Goal: Task Accomplishment & Management: Use online tool/utility

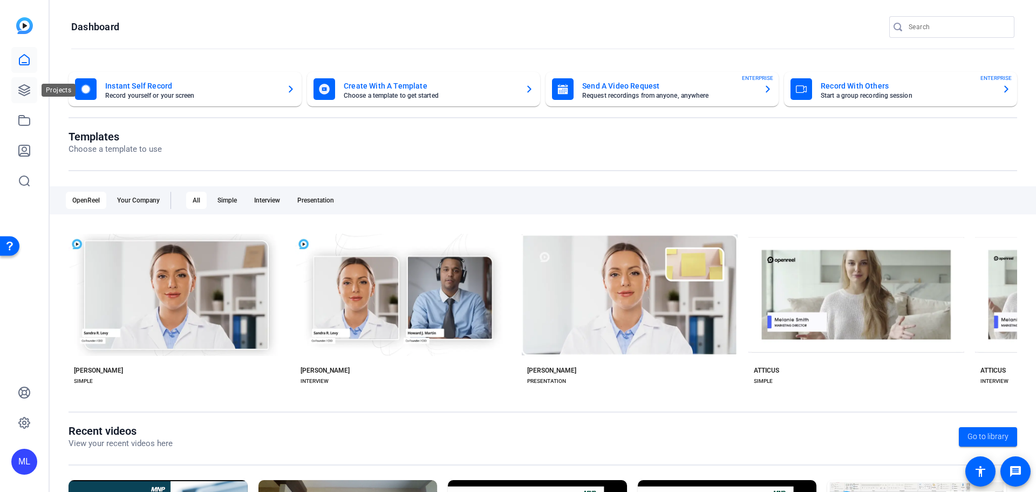
click at [24, 92] on icon at bounding box center [24, 90] width 13 height 13
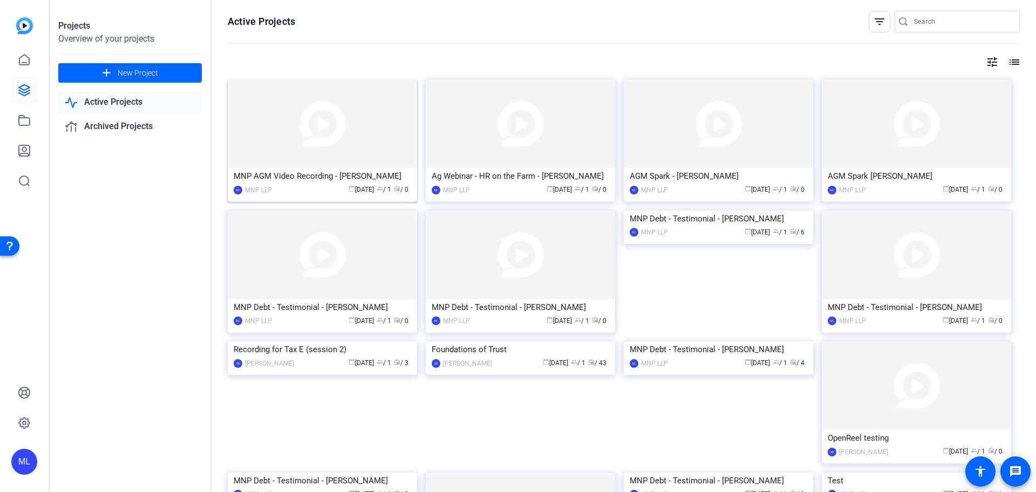
click at [275, 134] on img at bounding box center [322, 123] width 189 height 88
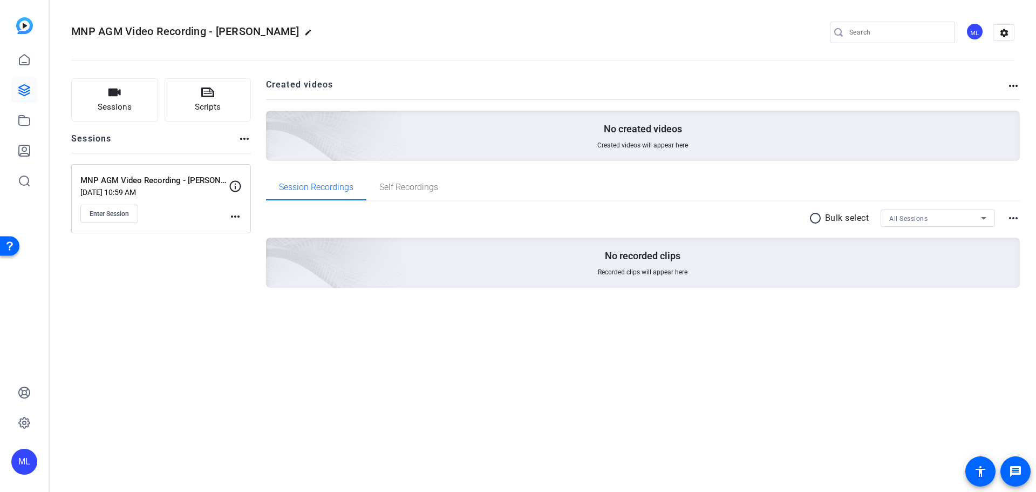
click at [233, 213] on mat-icon "more_horiz" at bounding box center [235, 216] width 13 height 13
click at [243, 230] on span "Edit Session" at bounding box center [261, 232] width 49 height 13
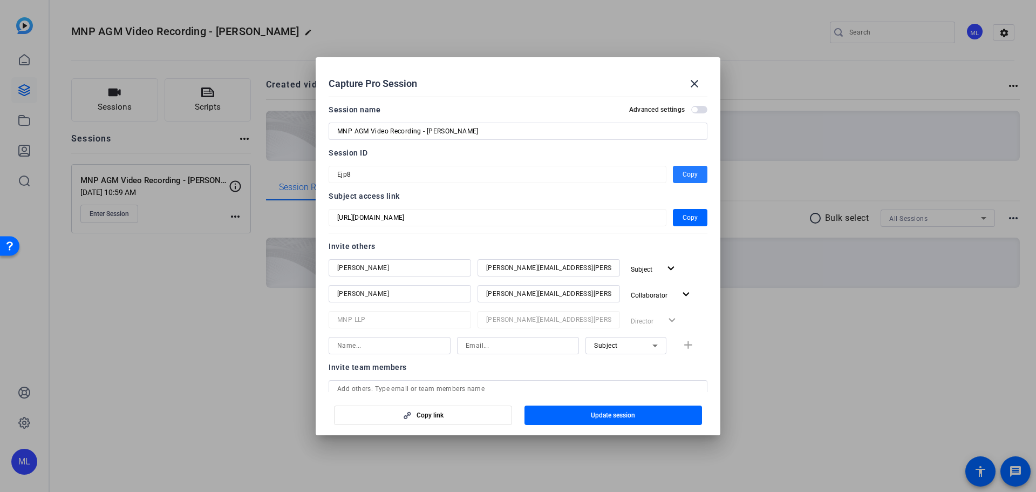
click at [687, 177] on span "Copy" at bounding box center [690, 174] width 15 height 13
click at [697, 85] on mat-icon "close" at bounding box center [694, 83] width 13 height 13
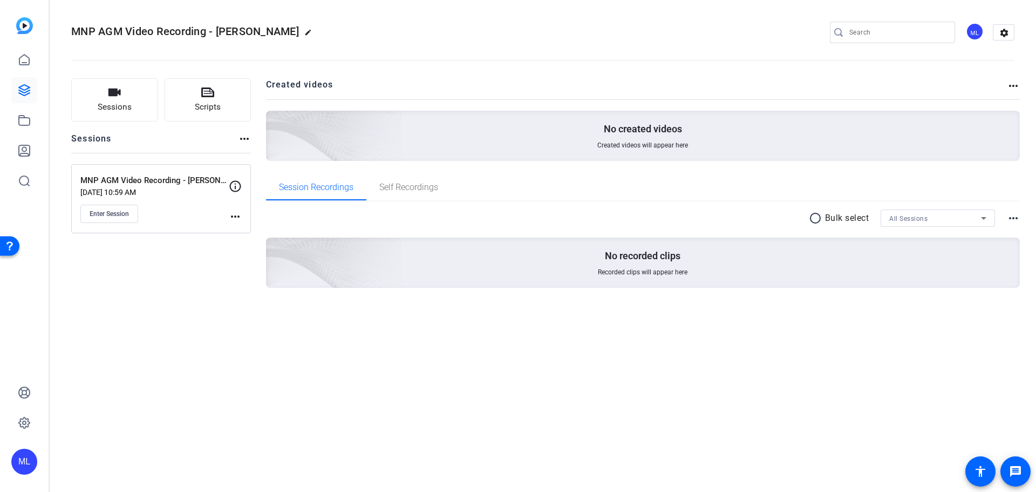
click at [236, 219] on mat-icon "more_horiz" at bounding box center [235, 216] width 13 height 13
click at [230, 217] on div at bounding box center [518, 246] width 1036 height 492
click at [237, 217] on mat-icon "more_horiz" at bounding box center [235, 216] width 13 height 13
click at [111, 219] on div at bounding box center [518, 246] width 1036 height 492
click at [112, 217] on span "Enter Session" at bounding box center [109, 213] width 39 height 9
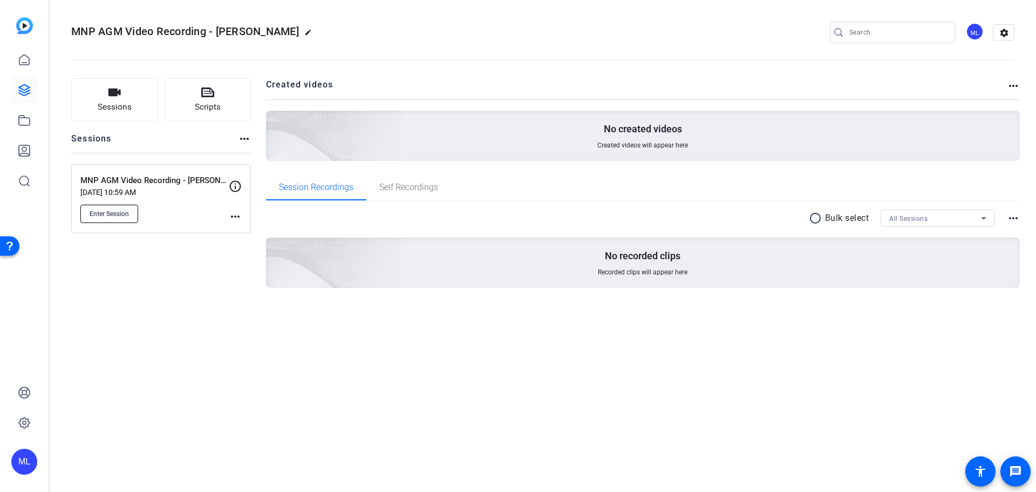
click at [125, 219] on button "Enter Session" at bounding box center [109, 214] width 58 height 18
click at [234, 212] on mat-icon "more_horiz" at bounding box center [235, 216] width 13 height 13
click at [237, 230] on span "Edit Session" at bounding box center [261, 232] width 49 height 13
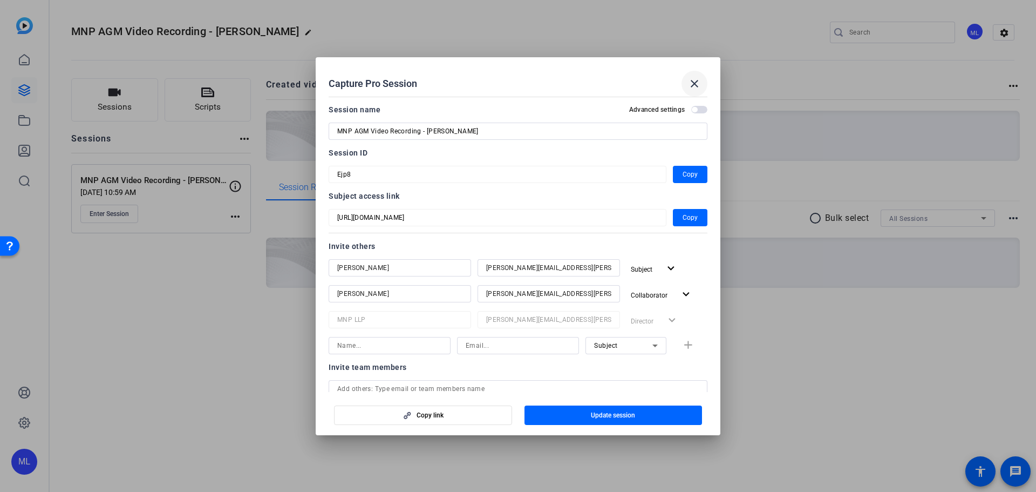
click at [694, 79] on mat-icon "close" at bounding box center [694, 83] width 13 height 13
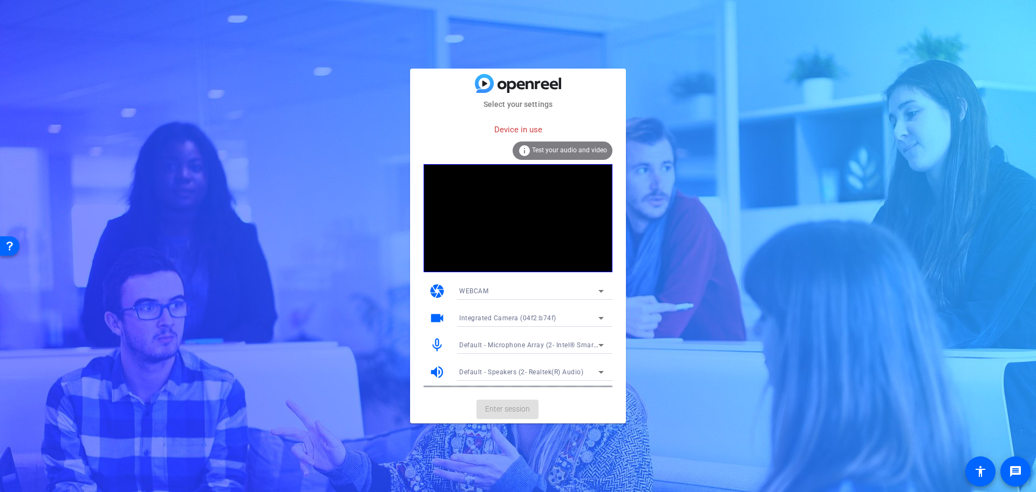
click at [669, 173] on div "Select your settings Device in use info Test your audio and video camera WEBCAM…" at bounding box center [518, 246] width 1036 height 492
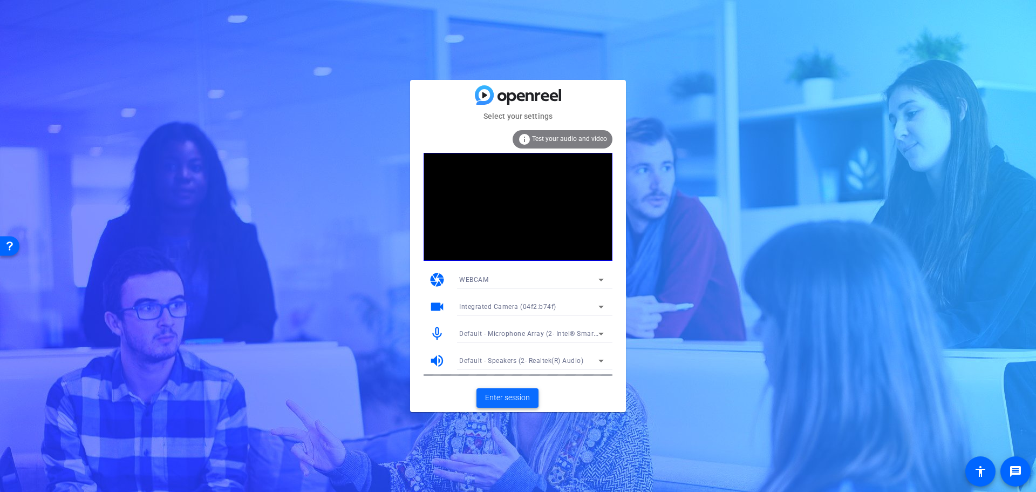
click at [517, 400] on span "Enter session" at bounding box center [507, 397] width 45 height 11
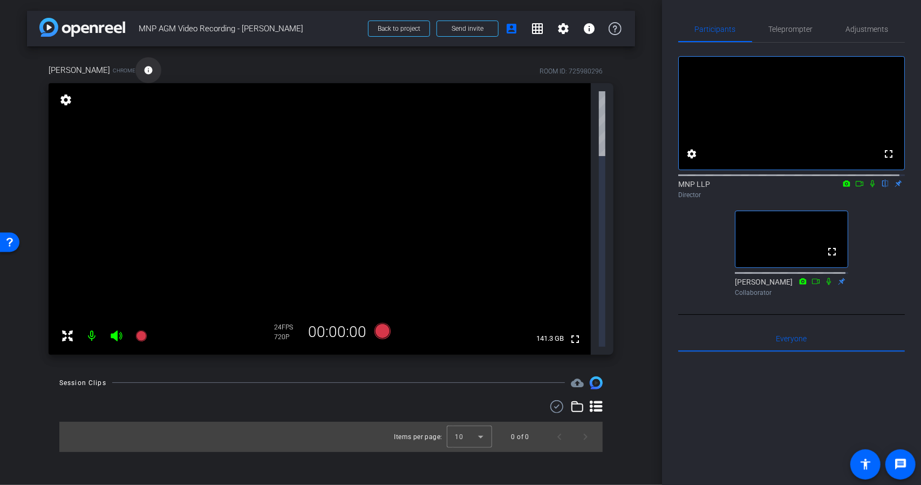
click at [144, 67] on mat-icon "info" at bounding box center [149, 70] width 10 height 10
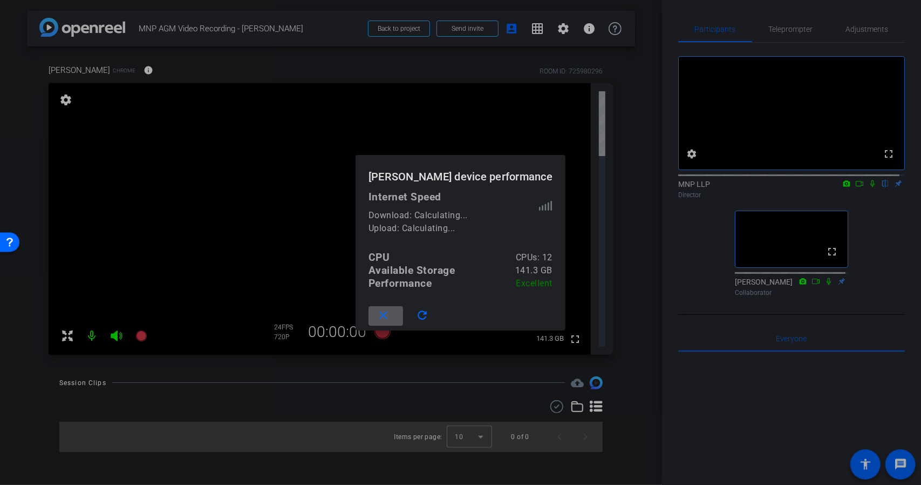
click at [311, 315] on div at bounding box center [460, 242] width 921 height 485
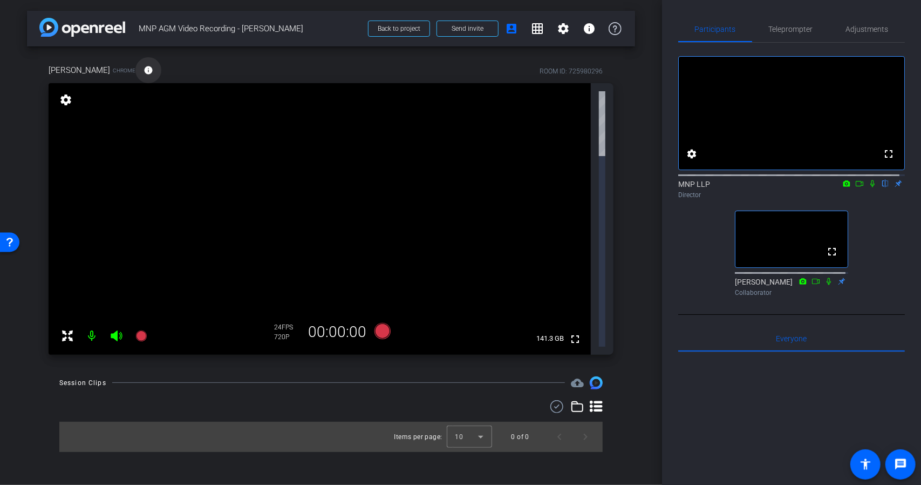
click at [135, 70] on span at bounding box center [148, 70] width 26 height 26
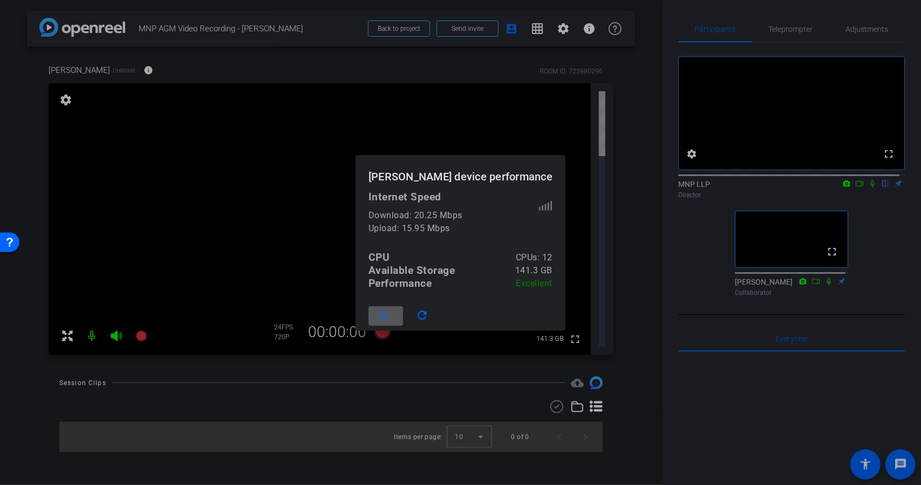
click at [163, 209] on div at bounding box center [460, 242] width 921 height 485
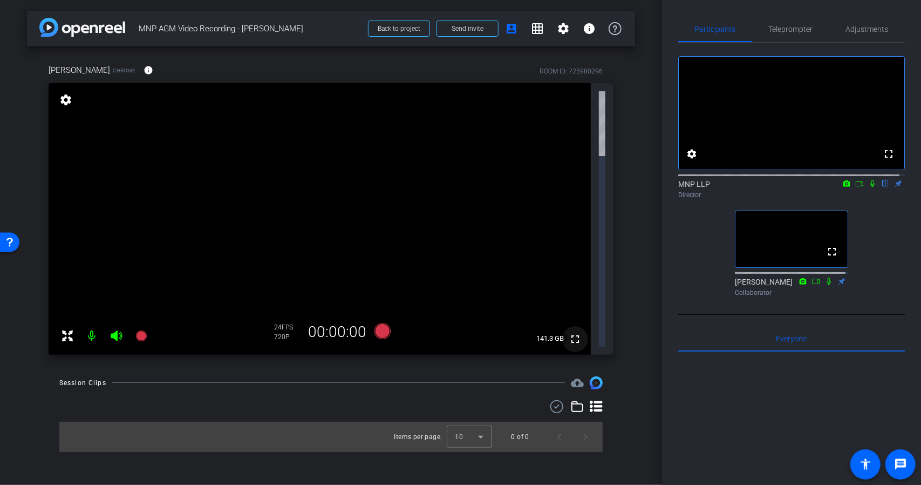
click at [579, 332] on mat-icon "fullscreen" at bounding box center [575, 338] width 13 height 13
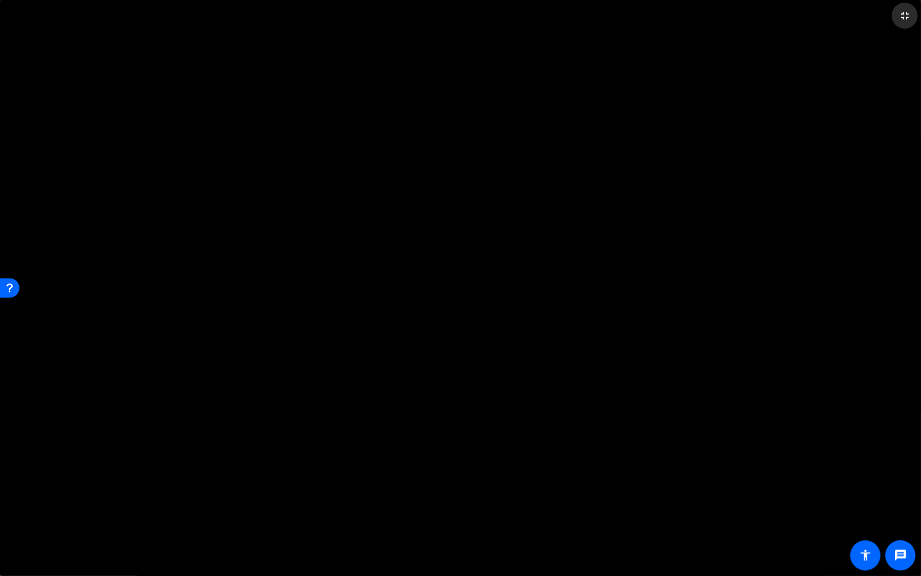
click at [906, 16] on mat-icon "fullscreen_exit" at bounding box center [904, 15] width 13 height 13
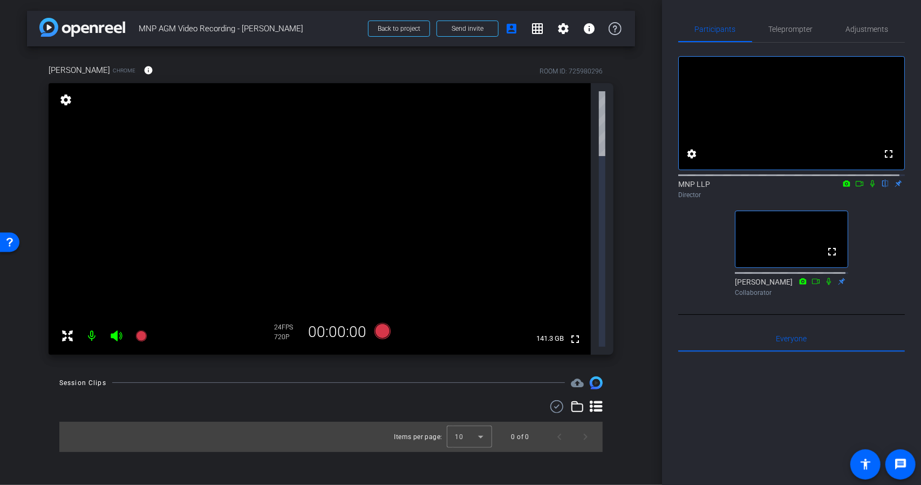
click at [66, 97] on mat-icon "settings" at bounding box center [65, 99] width 15 height 13
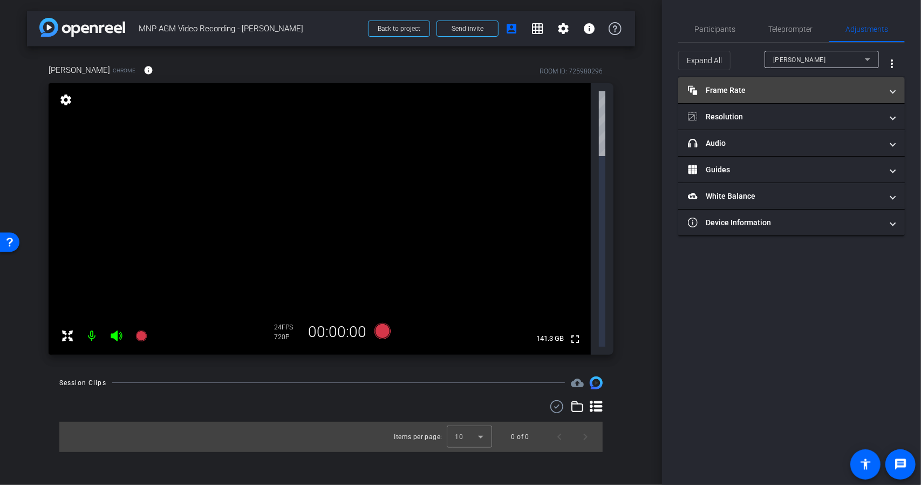
click at [819, 96] on mat-expansion-panel-header "Frame Rate Frame Rate" at bounding box center [791, 90] width 227 height 26
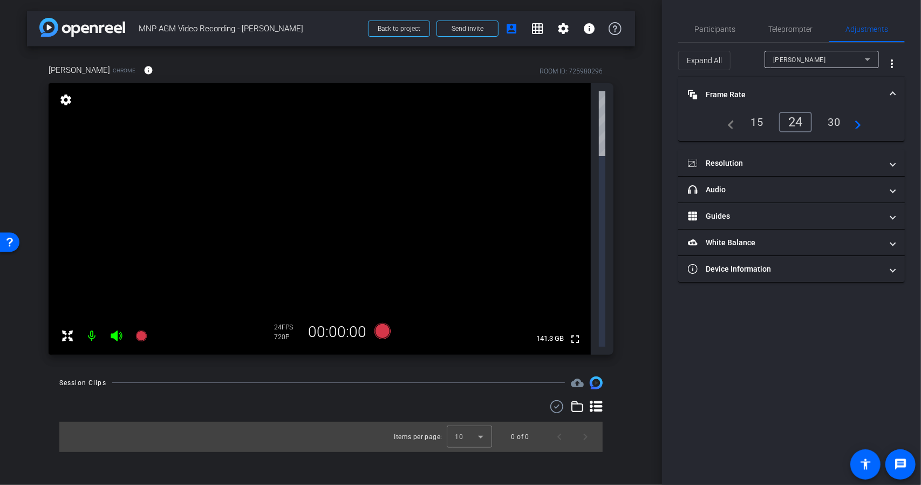
click at [830, 91] on mat-panel-title "Frame Rate Frame Rate" at bounding box center [785, 94] width 194 height 11
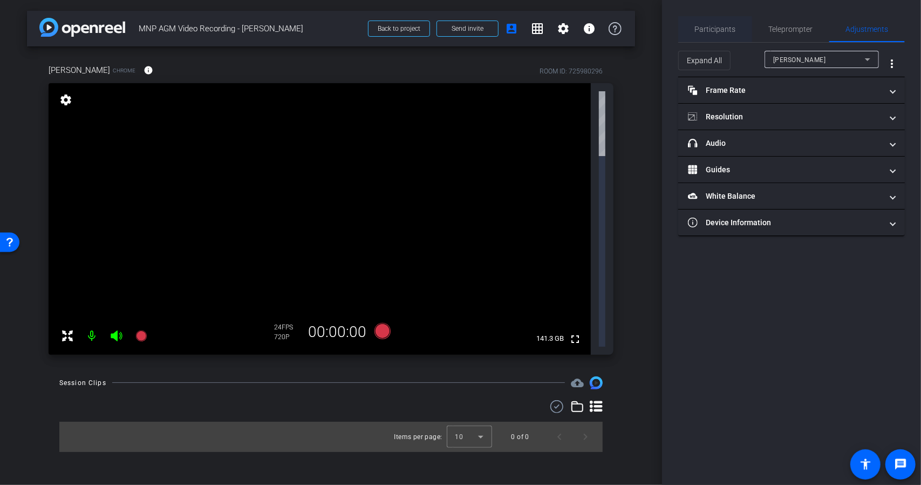
click at [725, 32] on span "Participants" at bounding box center [715, 29] width 41 height 8
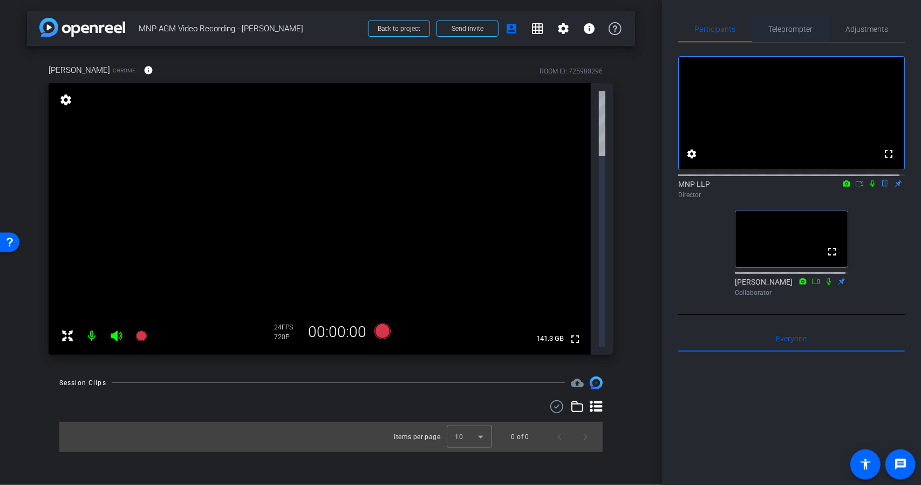
click at [794, 35] on span "Teleprompter" at bounding box center [791, 29] width 44 height 26
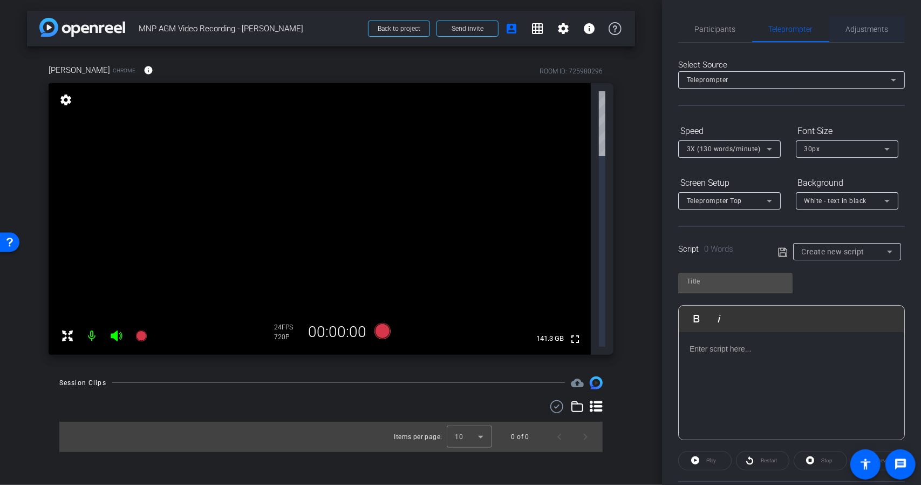
click at [866, 32] on span "Adjustments" at bounding box center [867, 29] width 43 height 8
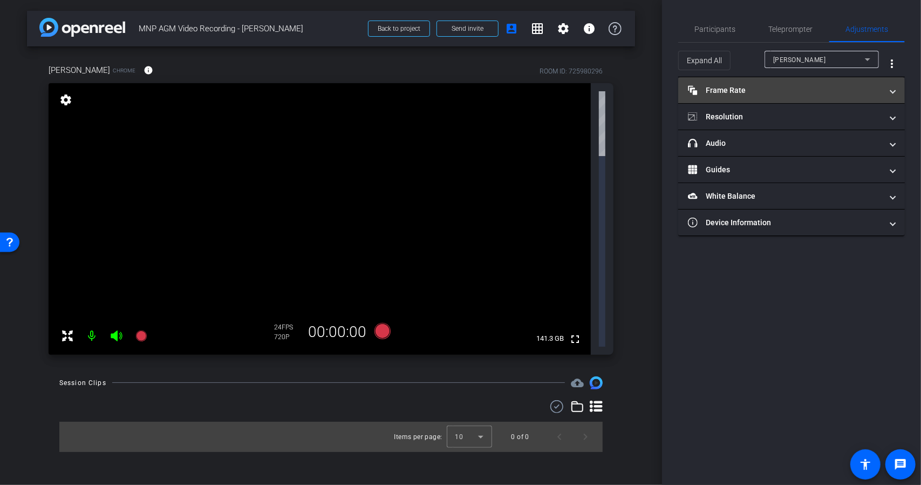
click at [891, 91] on span at bounding box center [893, 90] width 4 height 11
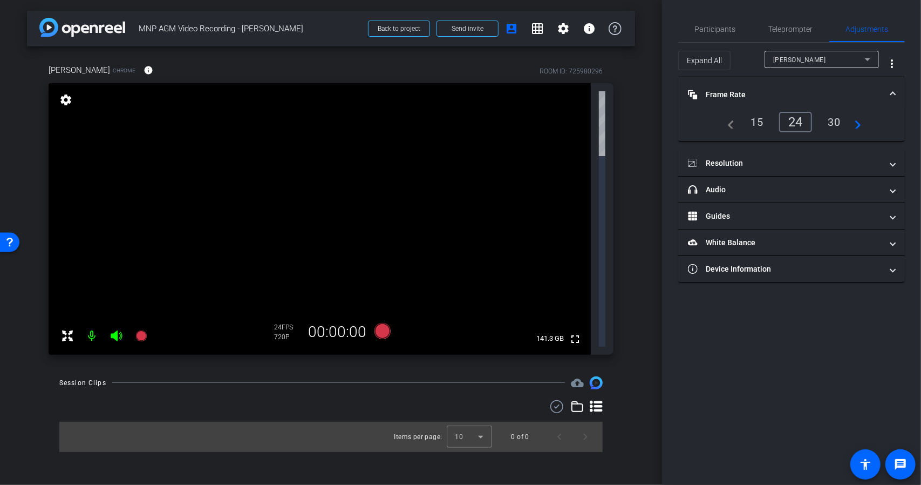
click at [892, 91] on span at bounding box center [893, 94] width 4 height 11
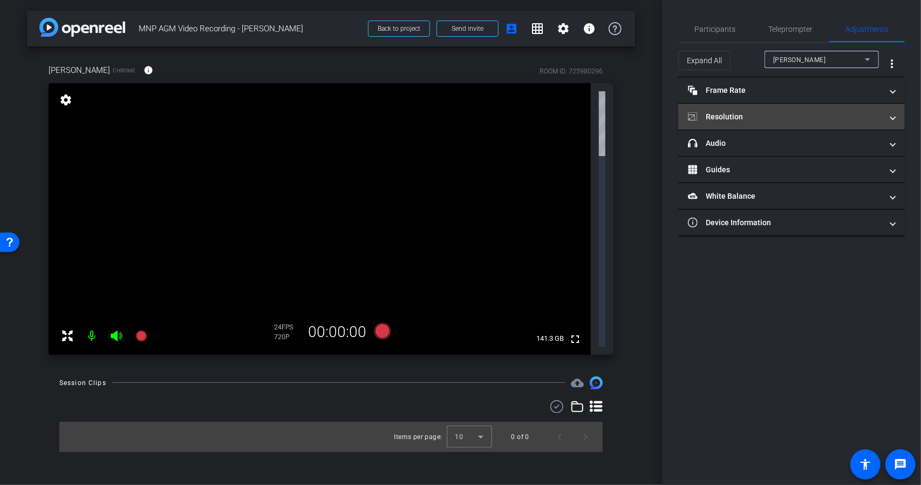
click at [894, 108] on mat-expansion-panel-header "Resolution" at bounding box center [791, 117] width 227 height 26
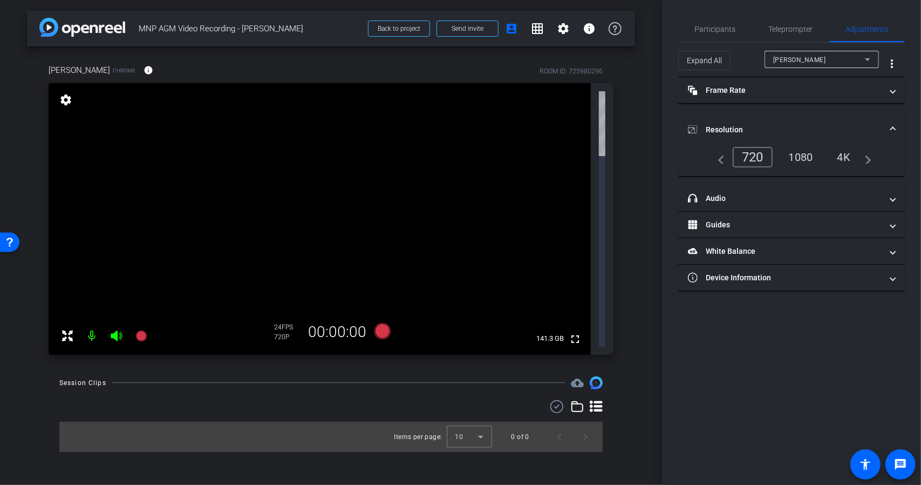
click at [894, 110] on mat-accordion "Frame Rate Frame Rate navigate_before 15 24 30 navigate_next Resolution navigat…" at bounding box center [791, 184] width 227 height 214
click at [894, 116] on mat-expansion-panel-header "Resolution" at bounding box center [791, 129] width 227 height 35
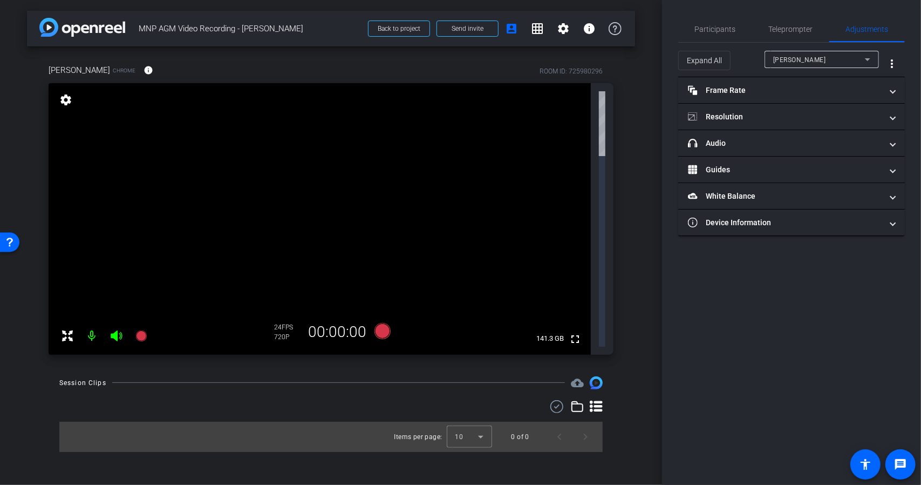
click at [586, 70] on div "ROOM ID: 725980296" at bounding box center [571, 71] width 63 height 10
click at [561, 72] on div "ROOM ID: 725980296" at bounding box center [571, 71] width 63 height 10
click at [144, 74] on mat-icon "info" at bounding box center [149, 70] width 10 height 10
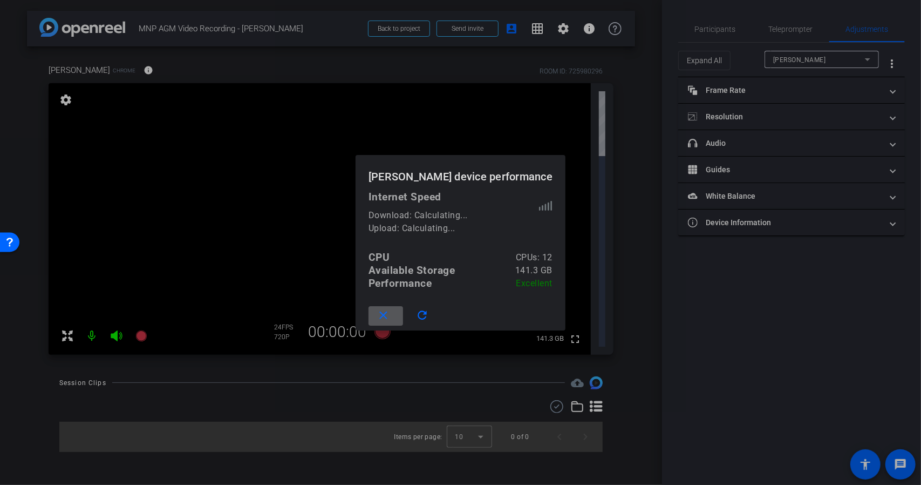
click at [191, 74] on div at bounding box center [460, 242] width 921 height 485
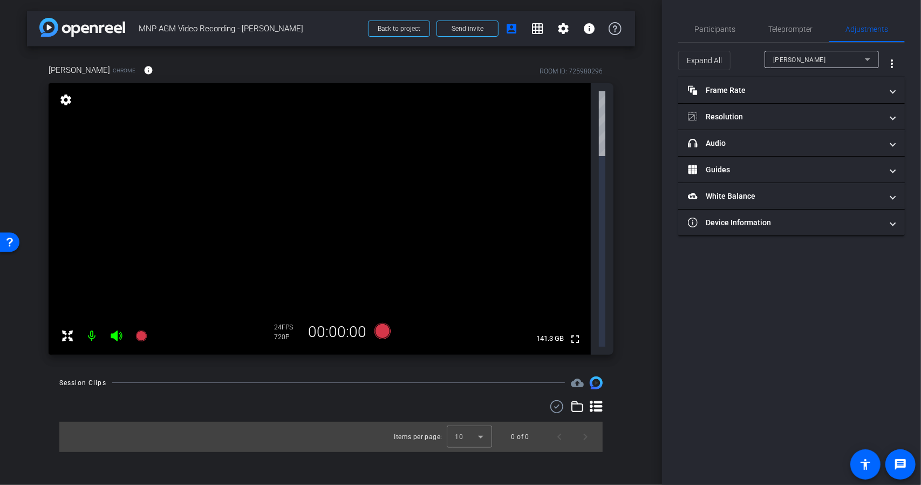
drag, startPoint x: 595, startPoint y: 359, endPoint x: 589, endPoint y: 351, distance: 10.0
click at [594, 358] on div "arrow_back MNP AGM Video Recording - Eric Olson Back to project Send invite acc…" at bounding box center [331, 242] width 662 height 485
click at [731, 28] on span "Participants" at bounding box center [715, 29] width 41 height 8
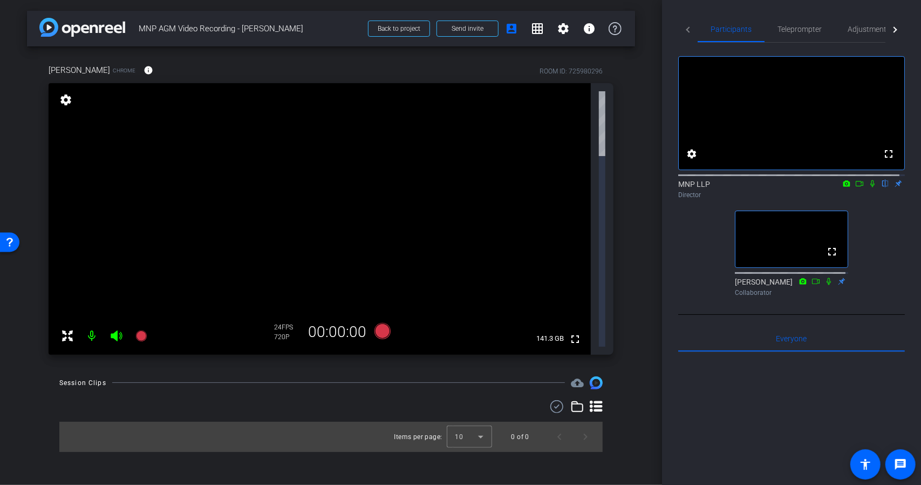
click at [573, 73] on div "ROOM ID: 725980296" at bounding box center [571, 71] width 63 height 10
click at [573, 332] on mat-icon "fullscreen" at bounding box center [575, 338] width 13 height 13
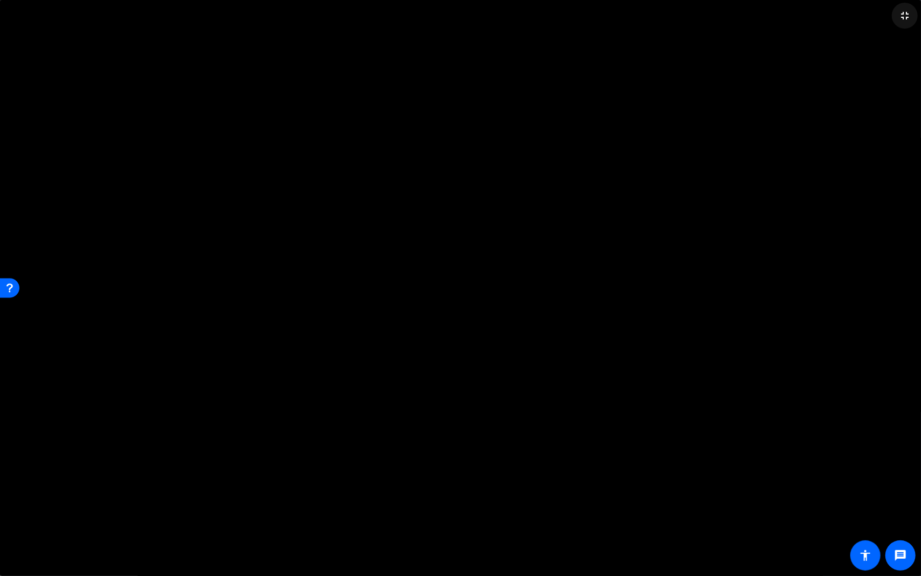
click at [910, 13] on mat-icon "fullscreen_exit" at bounding box center [904, 15] width 13 height 13
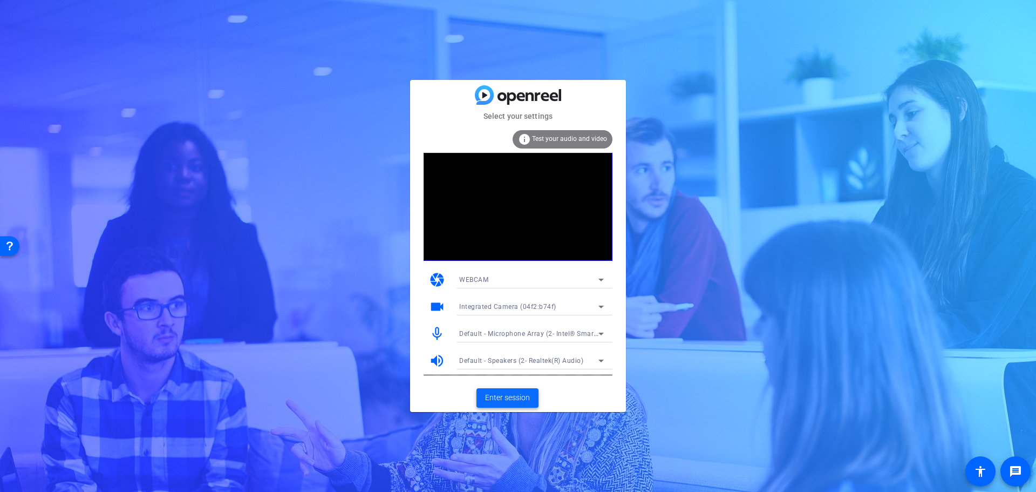
click at [519, 403] on span "Enter session" at bounding box center [507, 397] width 45 height 11
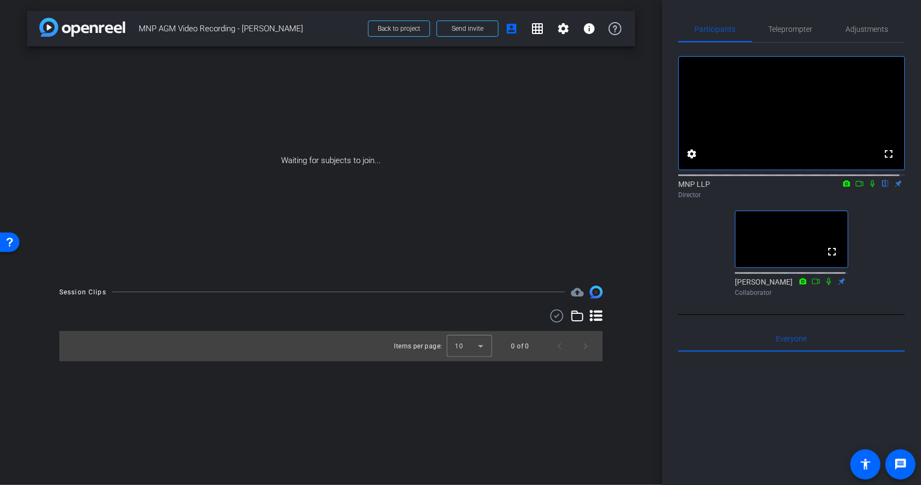
click at [350, 165] on div "Waiting for subjects to join..." at bounding box center [331, 160] width 608 height 228
click at [363, 159] on div "Waiting for subjects to join..." at bounding box center [331, 160] width 608 height 228
click at [11, 245] on div "Open Resource Center" at bounding box center [9, 241] width 9 height 9
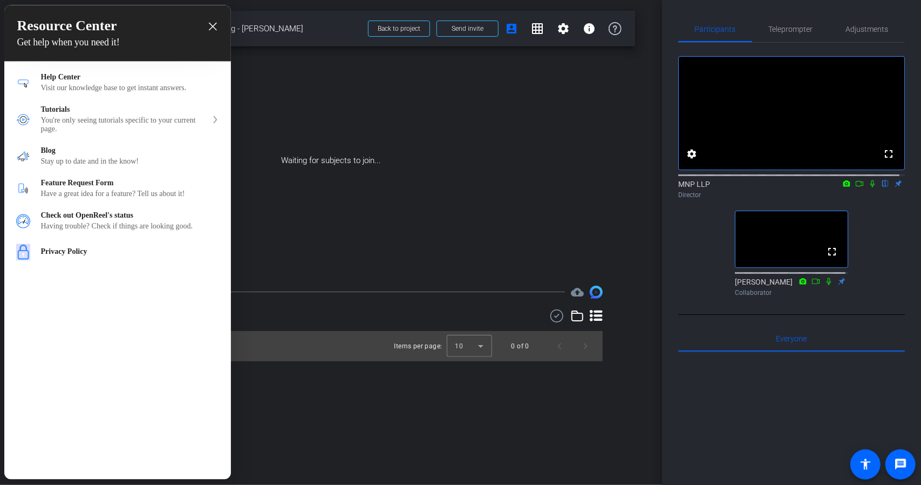
click at [357, 220] on div at bounding box center [460, 242] width 921 height 485
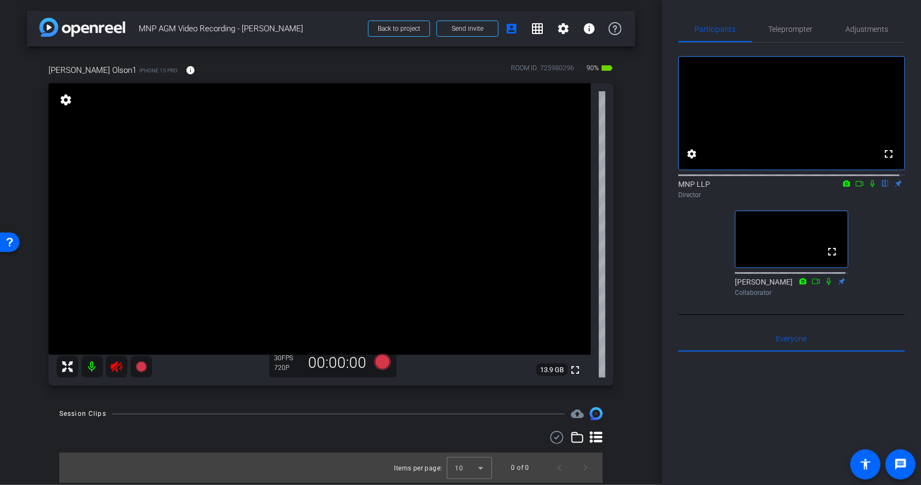
click at [114, 364] on icon at bounding box center [116, 366] width 11 height 11
click at [861, 25] on span "Adjustments" at bounding box center [867, 29] width 43 height 8
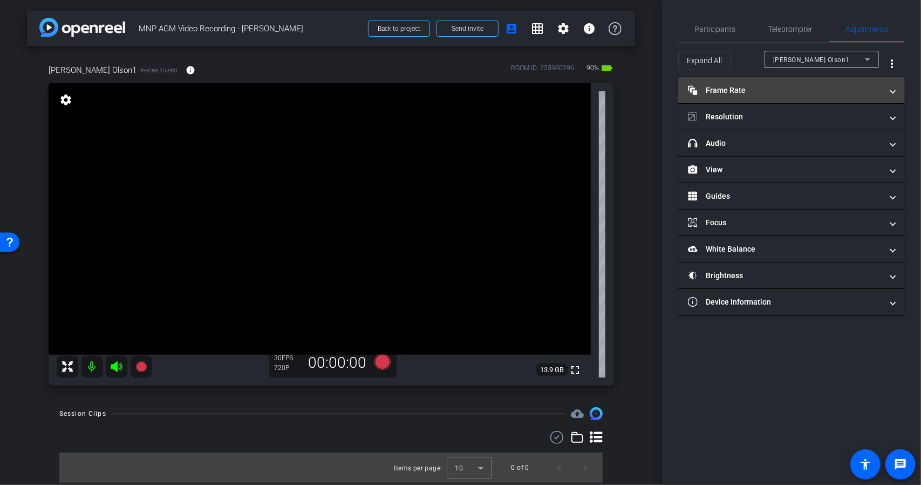
click at [887, 87] on span "Frame Rate Frame Rate" at bounding box center [789, 90] width 203 height 11
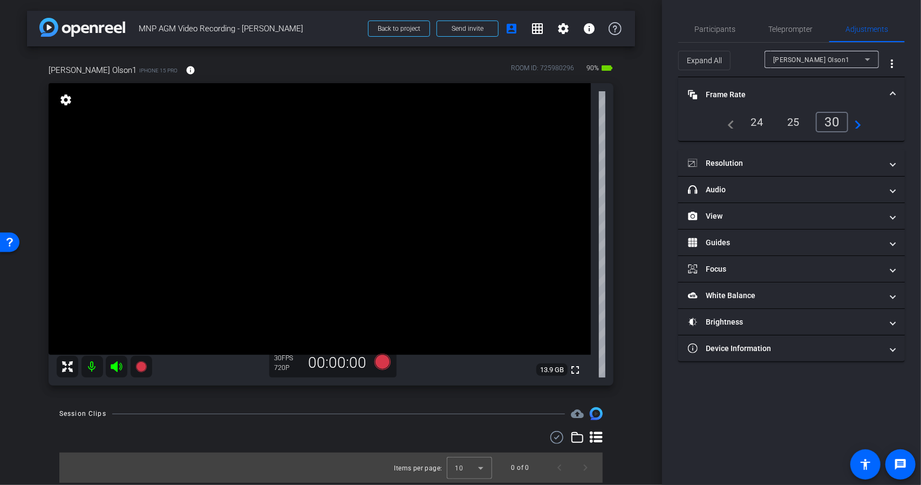
click at [887, 87] on mat-expansion-panel-header "Frame Rate Frame Rate" at bounding box center [791, 94] width 227 height 35
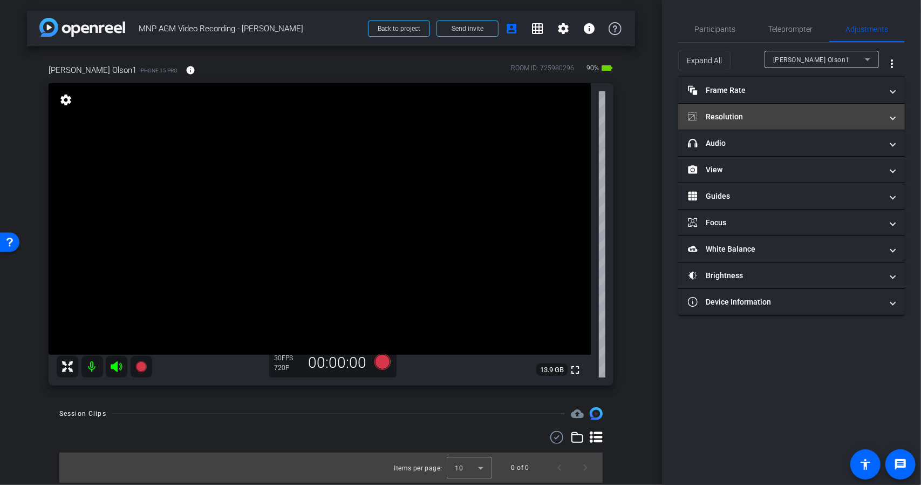
click at [872, 107] on mat-expansion-panel-header "Resolution" at bounding box center [791, 117] width 227 height 26
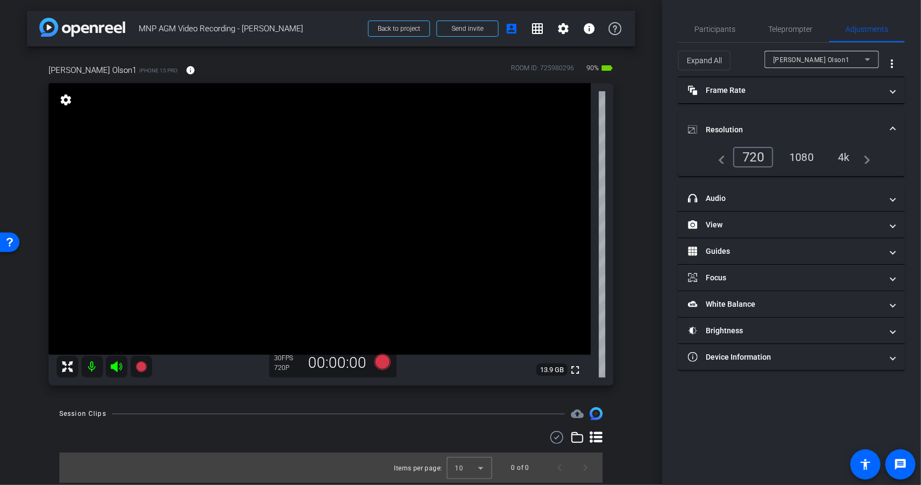
click at [811, 156] on div "1080" at bounding box center [801, 157] width 40 height 18
click at [894, 124] on span at bounding box center [893, 129] width 4 height 11
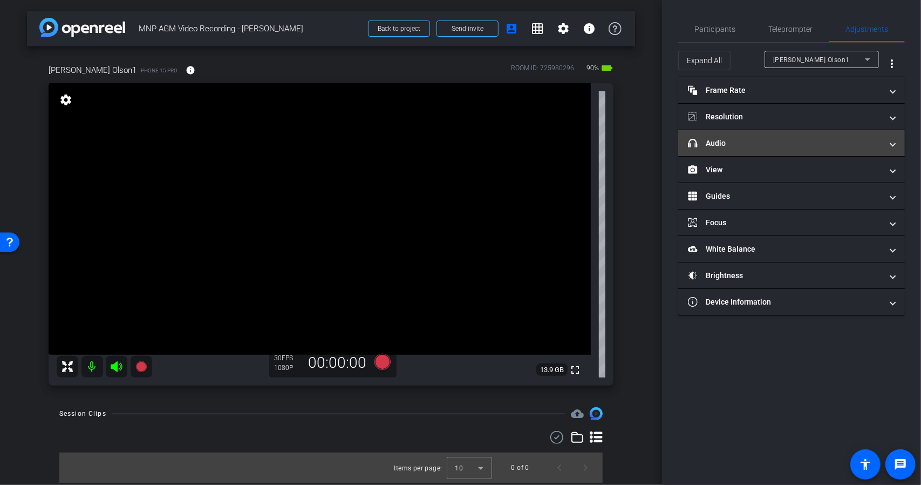
click at [878, 140] on mat-panel-title "headphone icon Audio" at bounding box center [785, 143] width 194 height 11
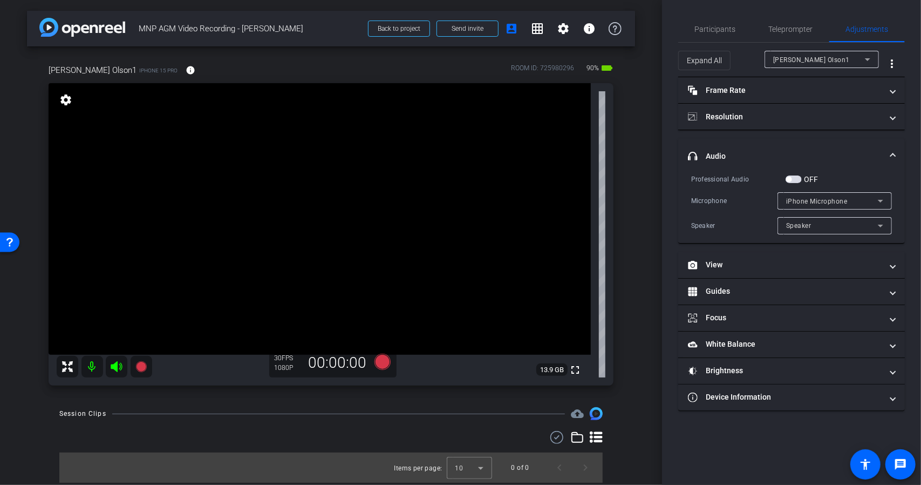
click at [878, 140] on mat-expansion-panel-header "headphone icon Audio" at bounding box center [791, 156] width 227 height 35
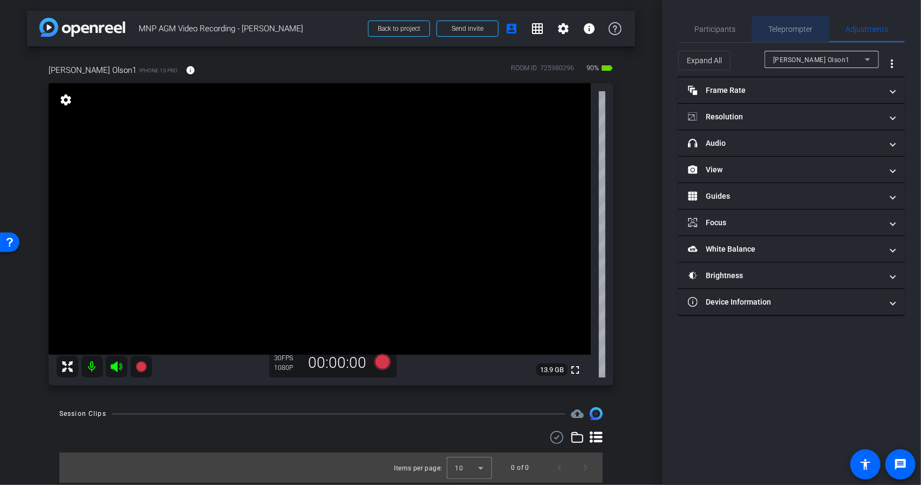
click at [801, 35] on span "Teleprompter" at bounding box center [791, 29] width 44 height 26
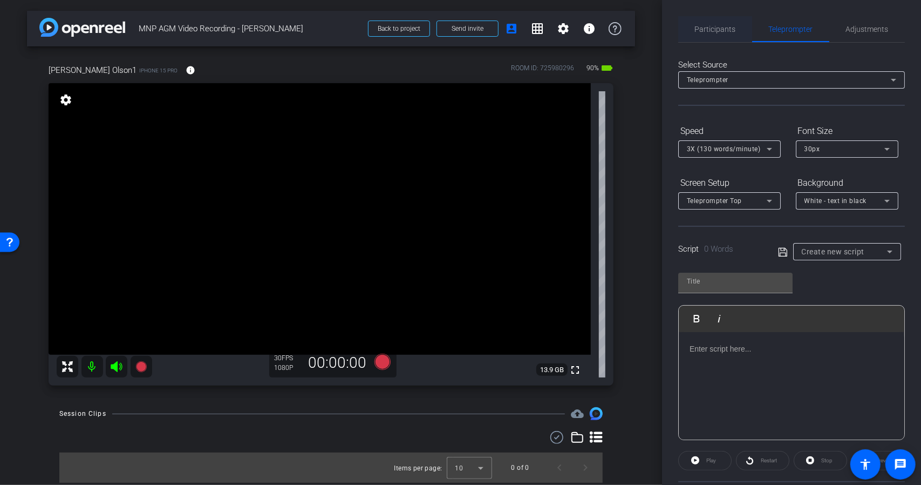
click at [727, 32] on span "Participants" at bounding box center [715, 29] width 41 height 8
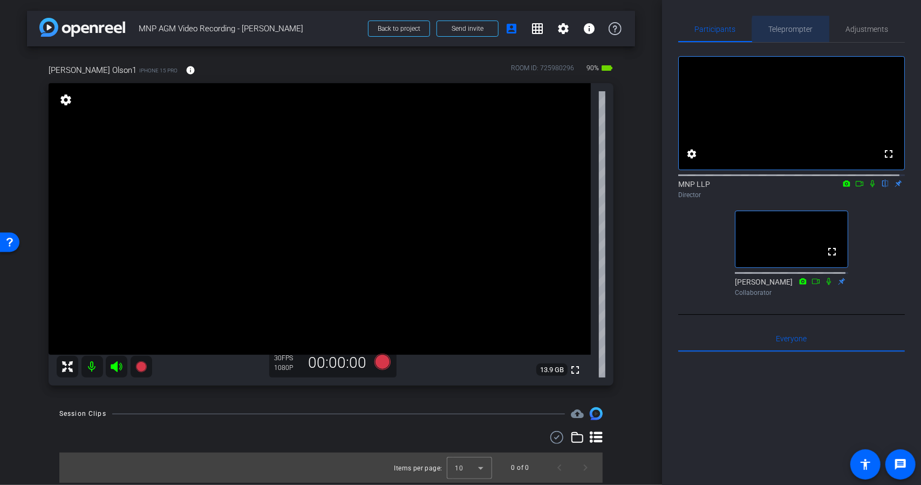
click at [807, 30] on span "Teleprompter" at bounding box center [791, 29] width 44 height 8
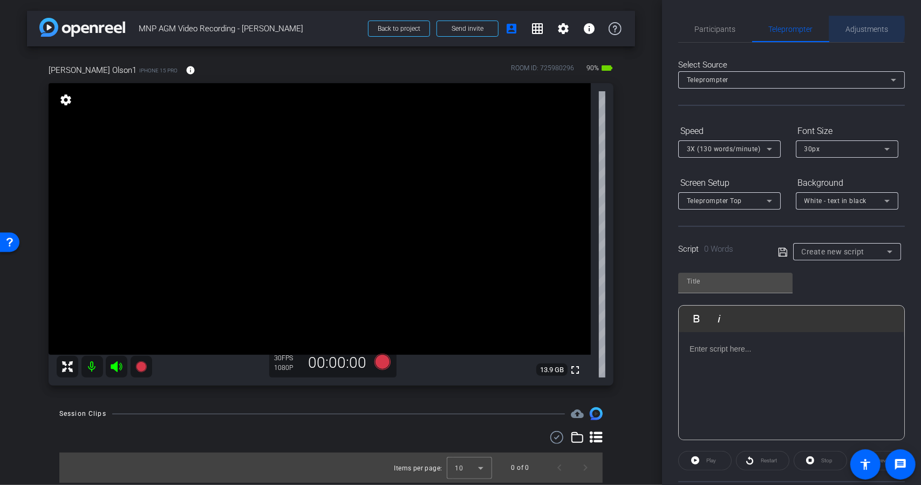
click at [860, 28] on span "Adjustments" at bounding box center [867, 29] width 43 height 8
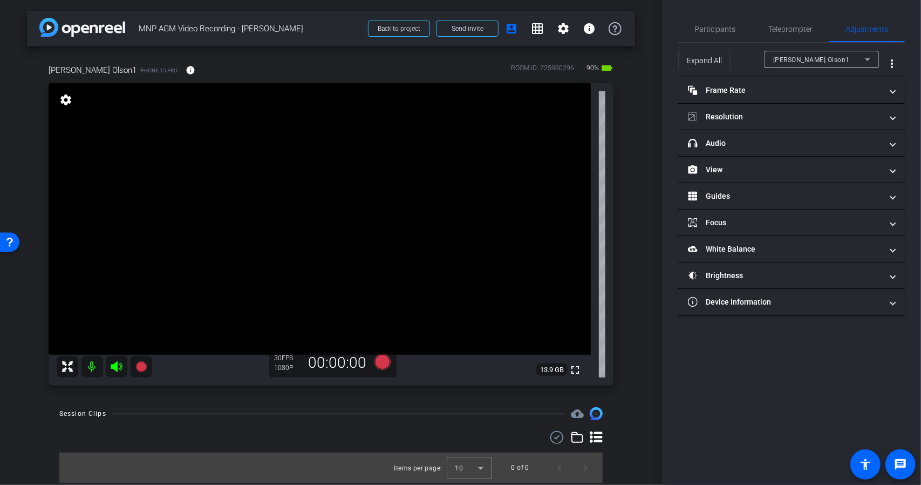
click at [677, 25] on div "Participants Teleprompter Adjustments settings MNP LLP flip Director Jennifer J…" at bounding box center [791, 242] width 259 height 485
click at [698, 25] on span "Participants" at bounding box center [715, 29] width 41 height 8
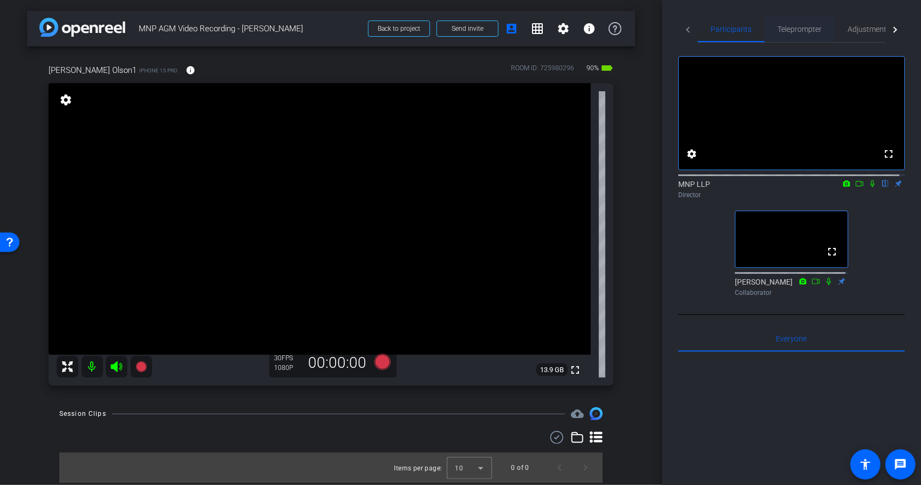
click at [815, 28] on span "Teleprompter" at bounding box center [800, 29] width 44 height 8
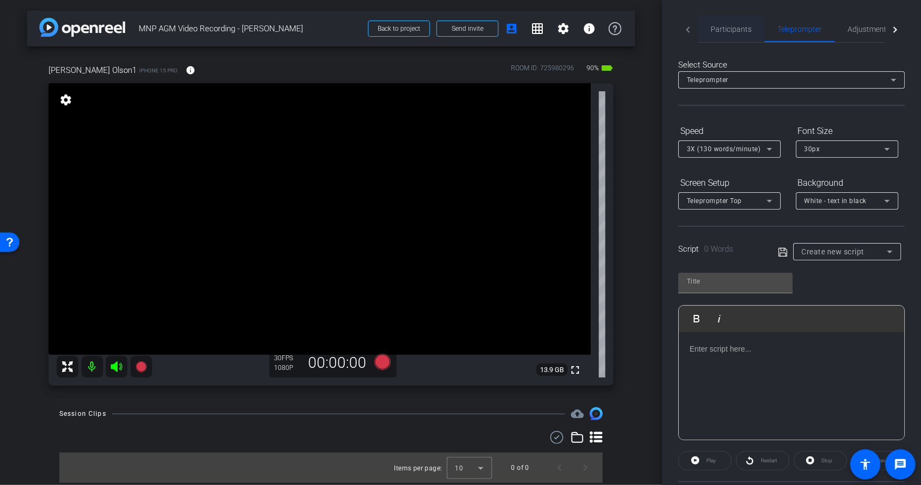
click at [727, 28] on span "Participants" at bounding box center [731, 29] width 41 height 8
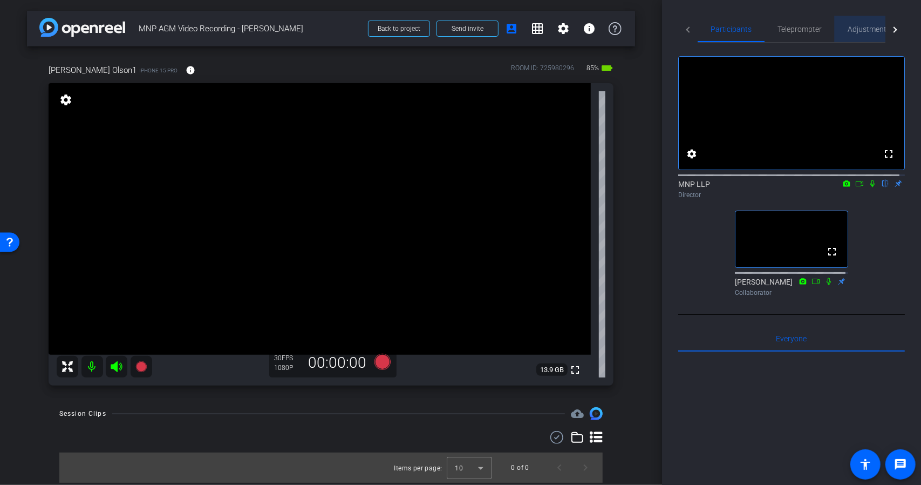
click at [866, 25] on span "Adjustments" at bounding box center [869, 29] width 43 height 8
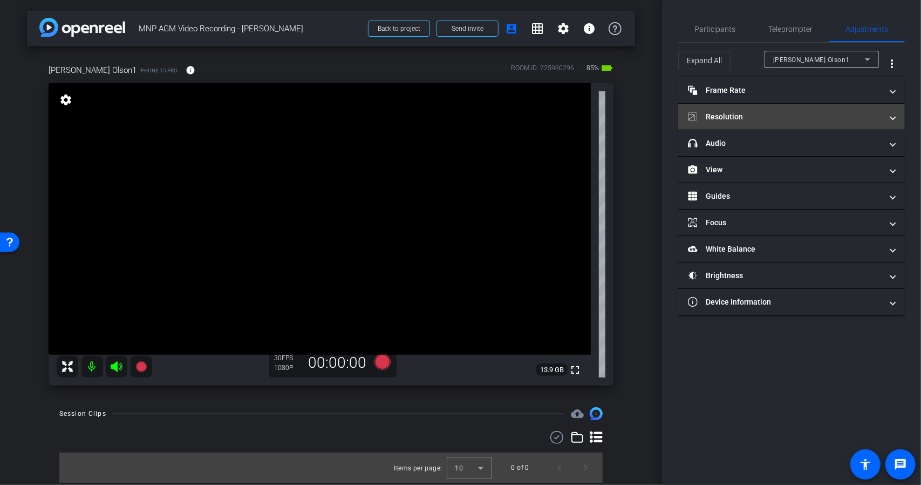
click at [814, 117] on mat-panel-title "Resolution" at bounding box center [785, 116] width 194 height 11
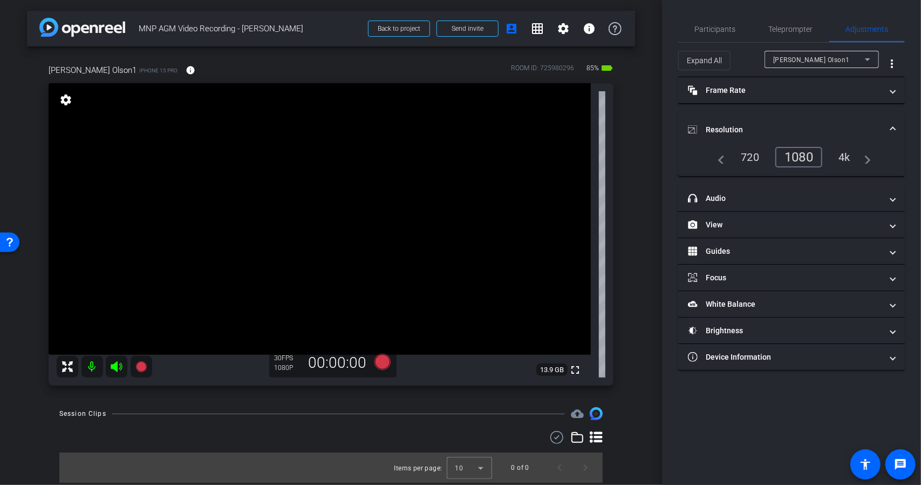
click at [843, 155] on div "4k" at bounding box center [844, 157] width 28 height 18
click at [803, 154] on div "1080" at bounding box center [797, 157] width 40 height 18
click at [731, 25] on span "Participants" at bounding box center [715, 29] width 41 height 8
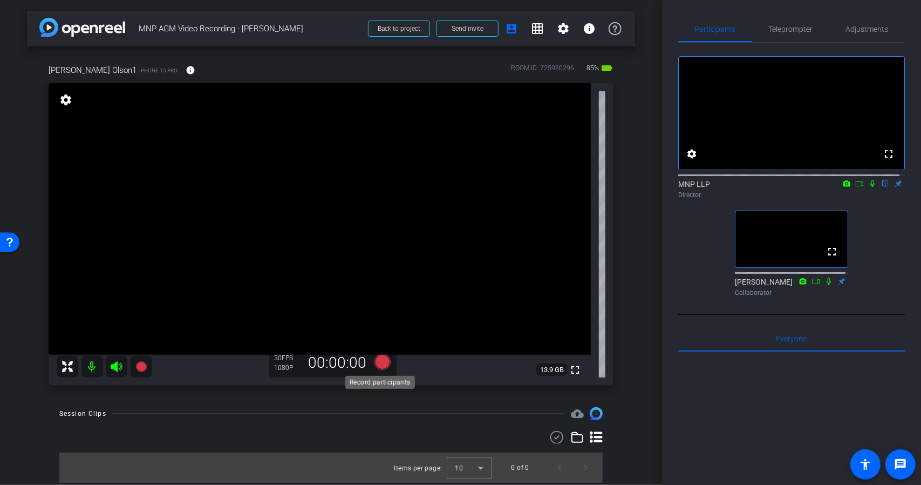
click at [377, 363] on icon at bounding box center [382, 361] width 16 height 16
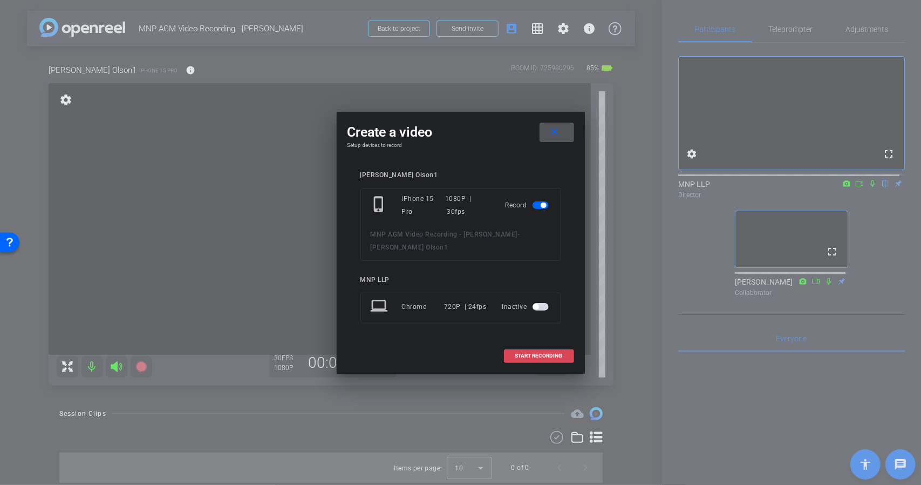
click at [537, 353] on span "START RECORDING" at bounding box center [538, 355] width 47 height 5
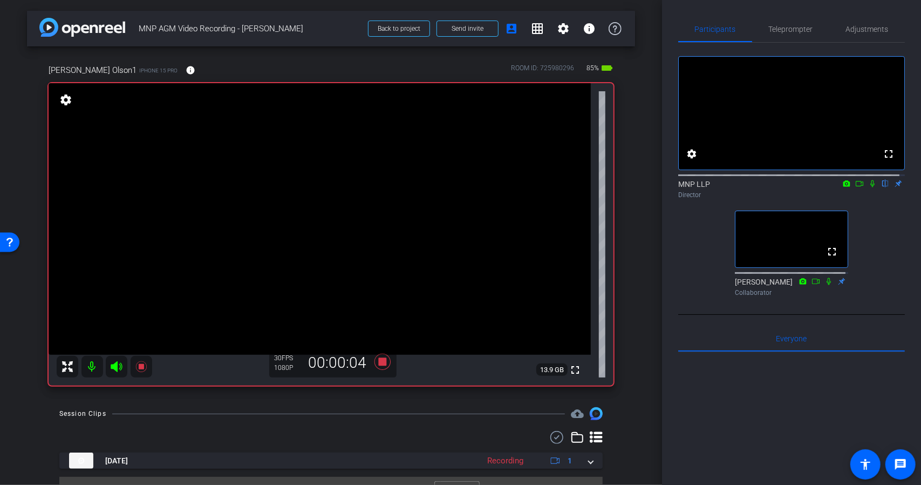
click at [868, 187] on icon at bounding box center [872, 184] width 9 height 8
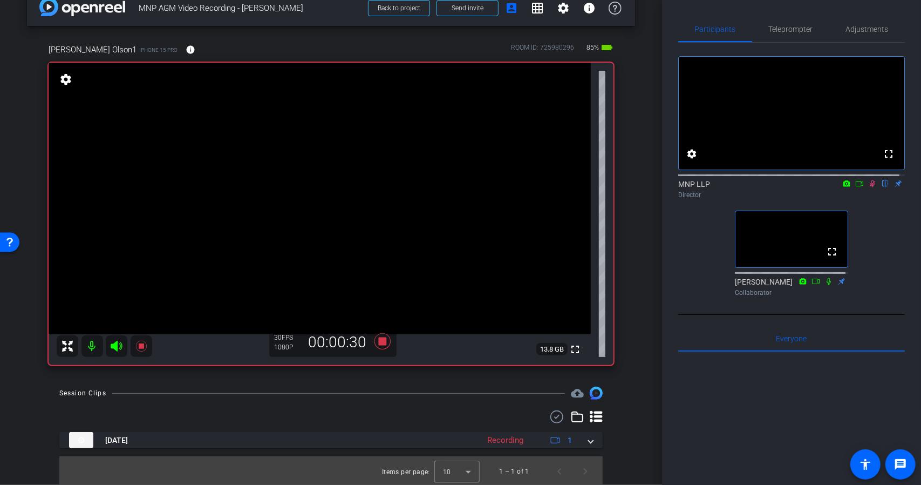
scroll to position [22, 0]
click at [855, 187] on icon at bounding box center [859, 184] width 9 height 8
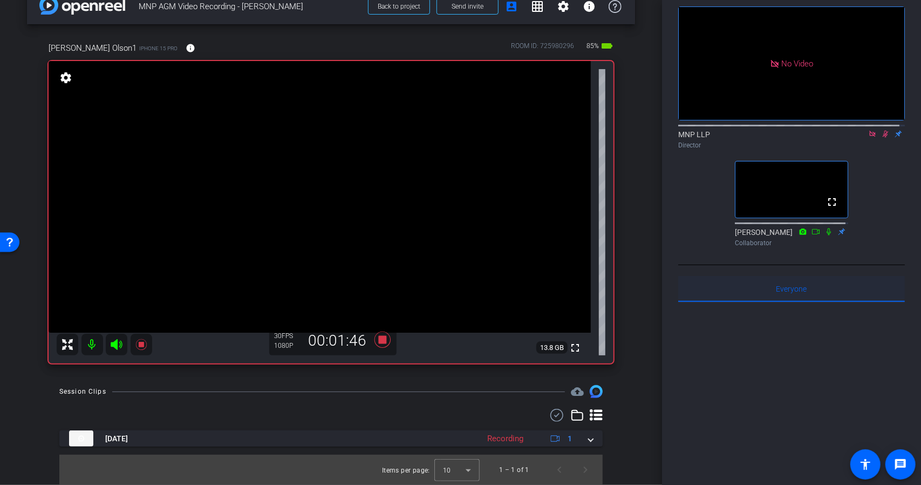
scroll to position [54, 0]
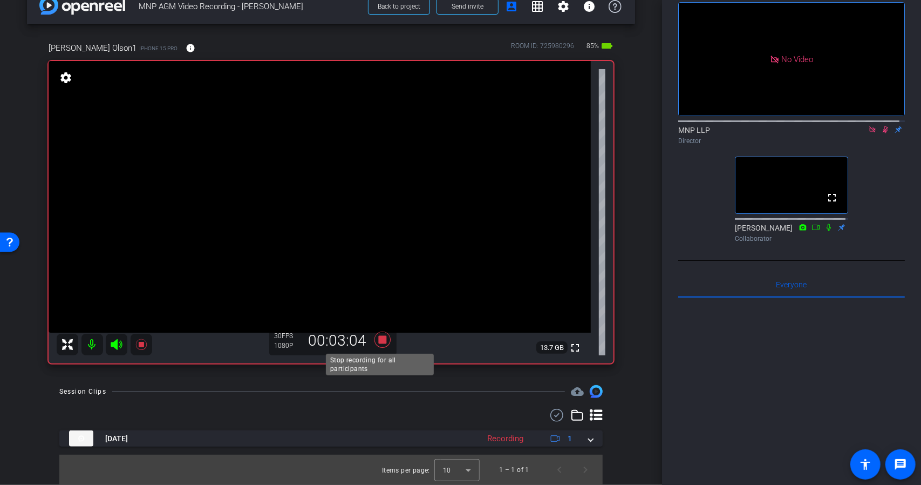
click at [380, 340] on icon at bounding box center [382, 339] width 16 height 16
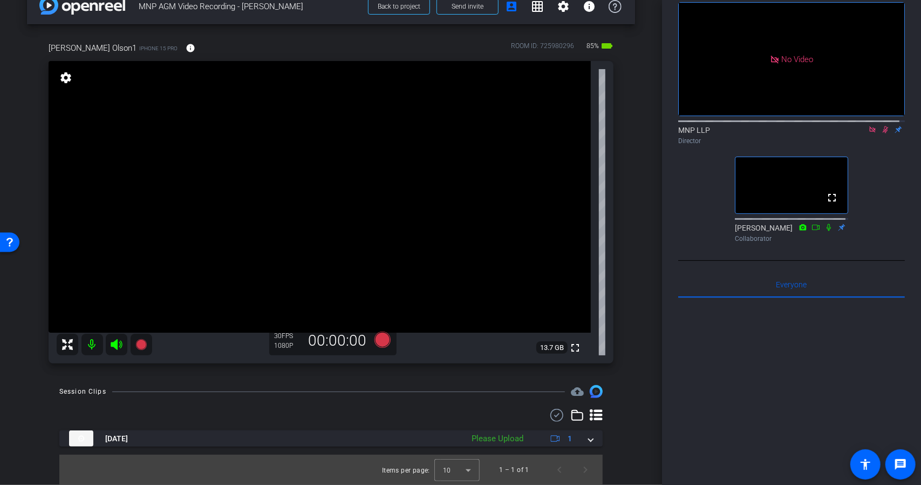
click at [871, 133] on icon at bounding box center [872, 130] width 9 height 8
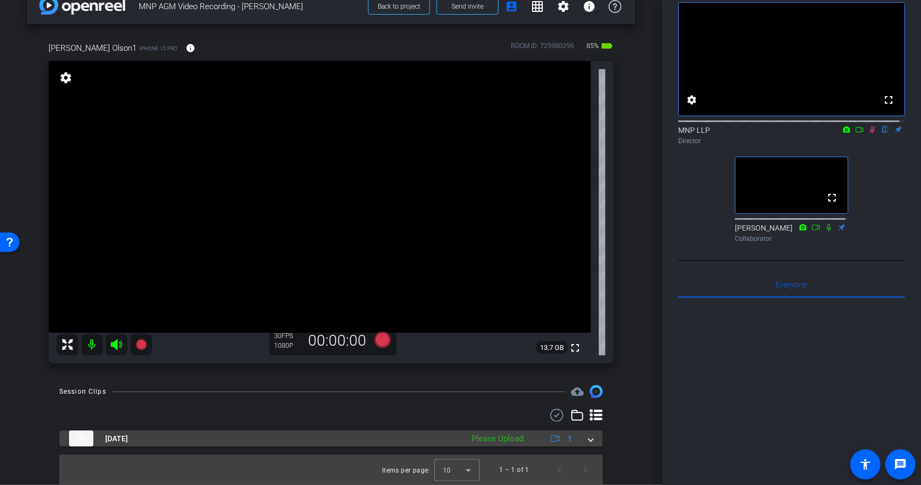
click at [493, 435] on div "Please Upload" at bounding box center [497, 438] width 63 height 12
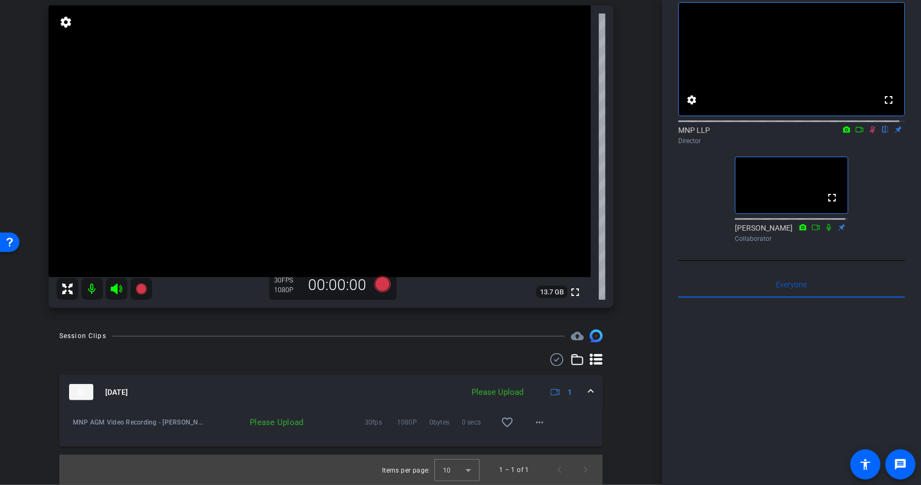
click at [493, 391] on div "Please Upload" at bounding box center [497, 392] width 63 height 12
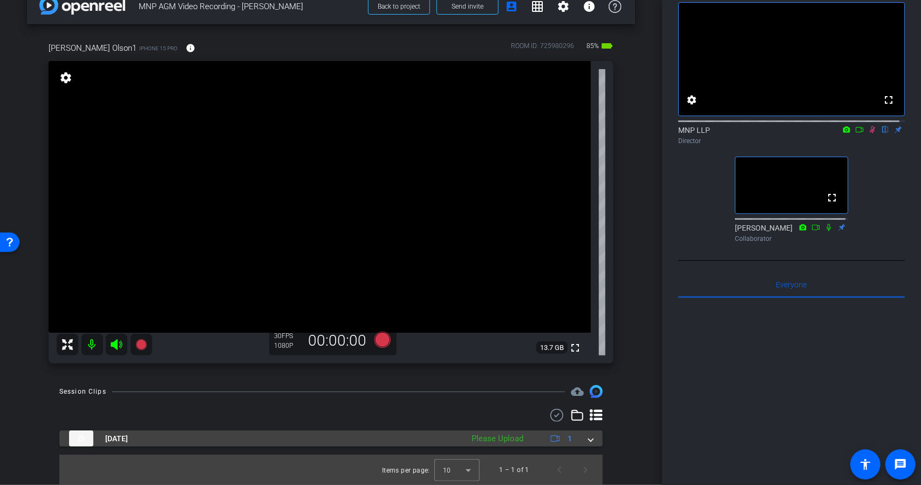
scroll to position [22, 0]
click at [589, 434] on span at bounding box center [591, 438] width 4 height 11
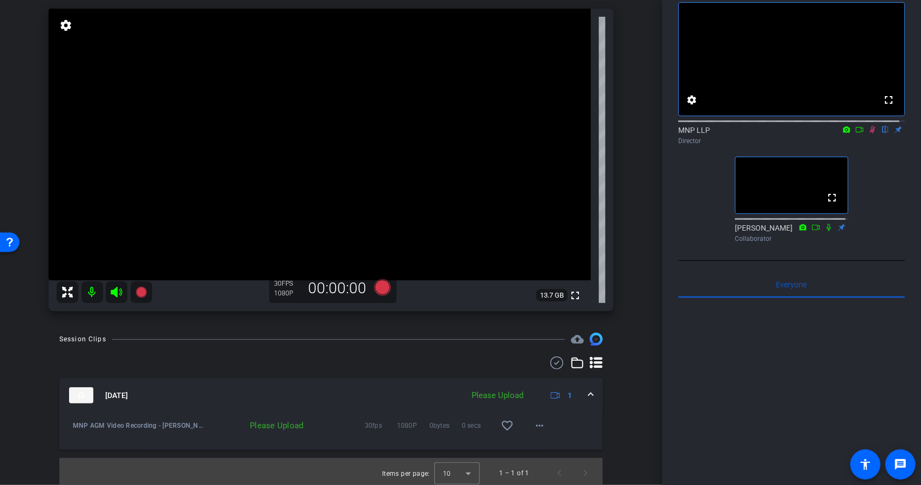
scroll to position [78, 0]
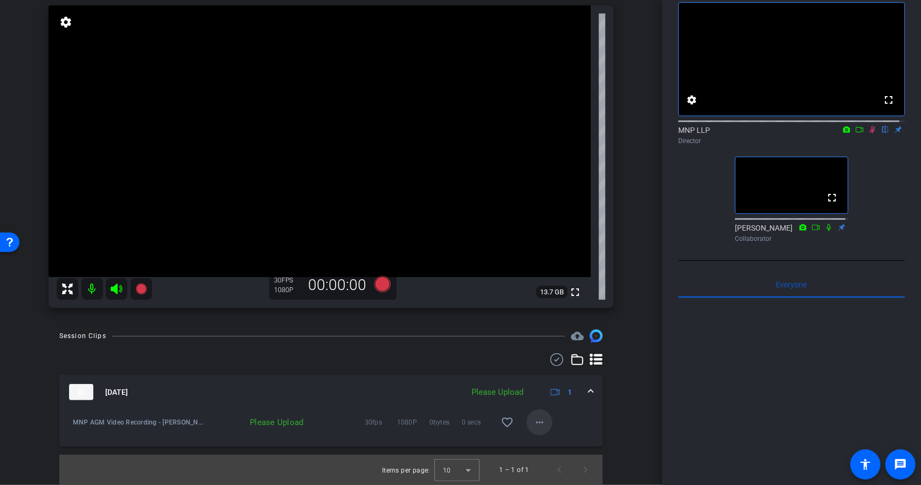
click at [536, 421] on mat-icon "more_horiz" at bounding box center [539, 422] width 13 height 13
click at [557, 445] on span "Upload" at bounding box center [551, 444] width 43 height 13
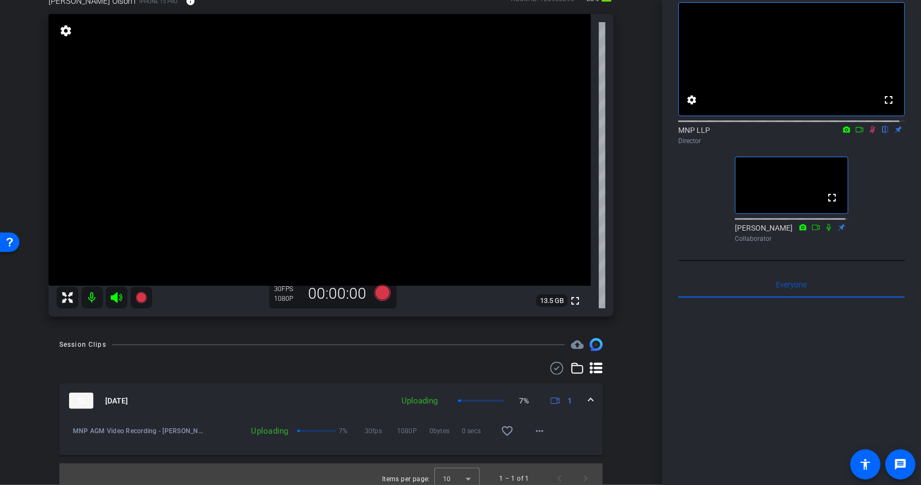
scroll to position [67, 0]
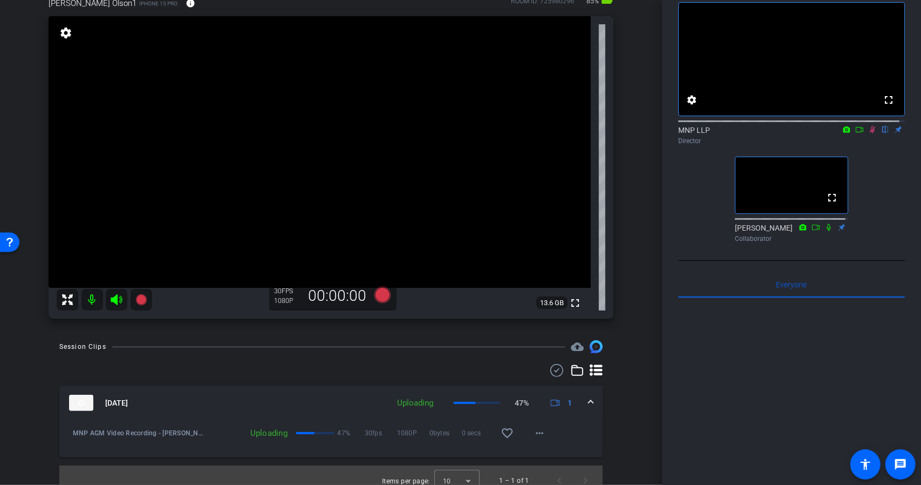
click at [870, 133] on icon at bounding box center [873, 129] width 6 height 7
click at [868, 133] on icon at bounding box center [872, 130] width 9 height 8
click at [374, 297] on icon at bounding box center [382, 295] width 16 height 16
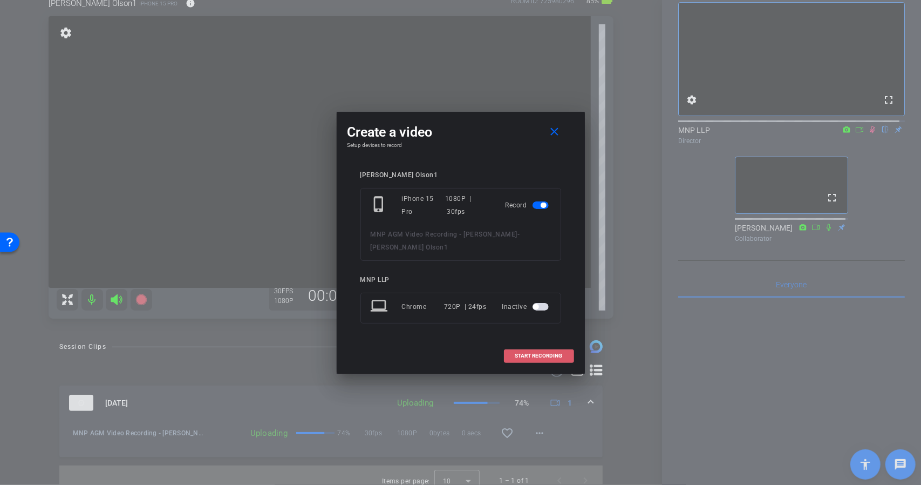
click at [542, 353] on span "START RECORDING" at bounding box center [538, 355] width 47 height 5
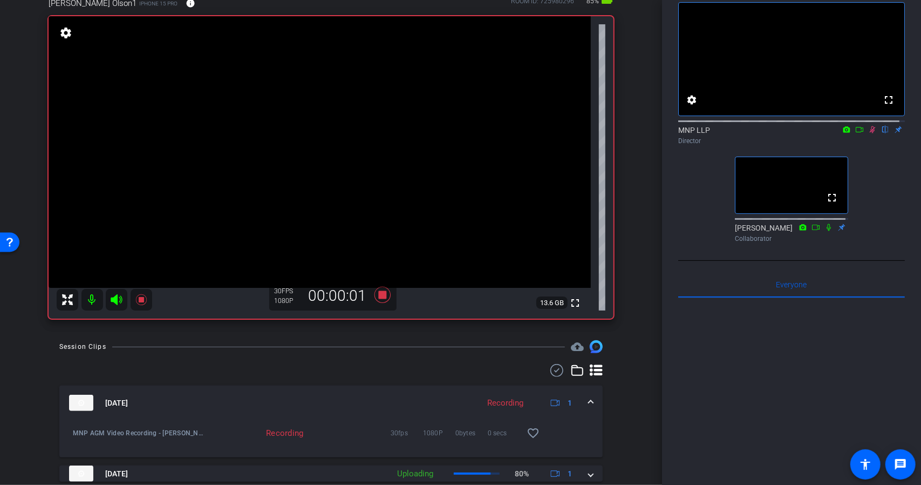
click at [855, 133] on icon at bounding box center [859, 130] width 9 height 8
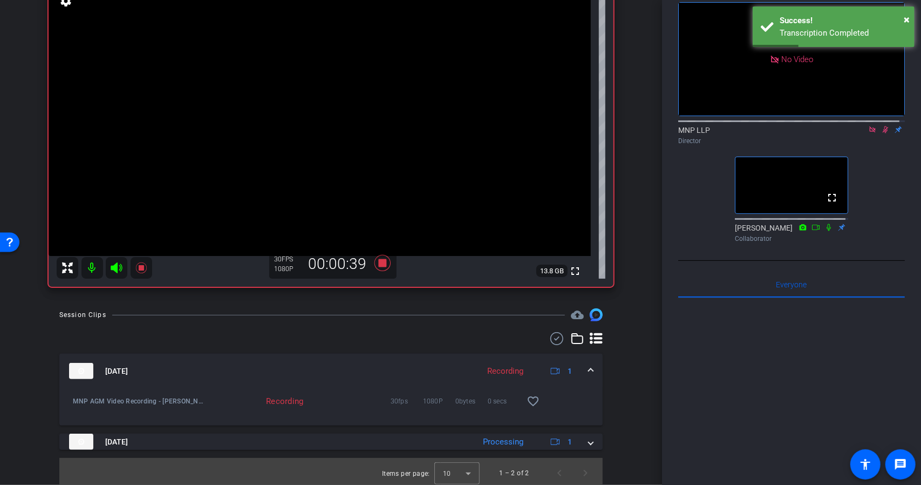
scroll to position [102, 0]
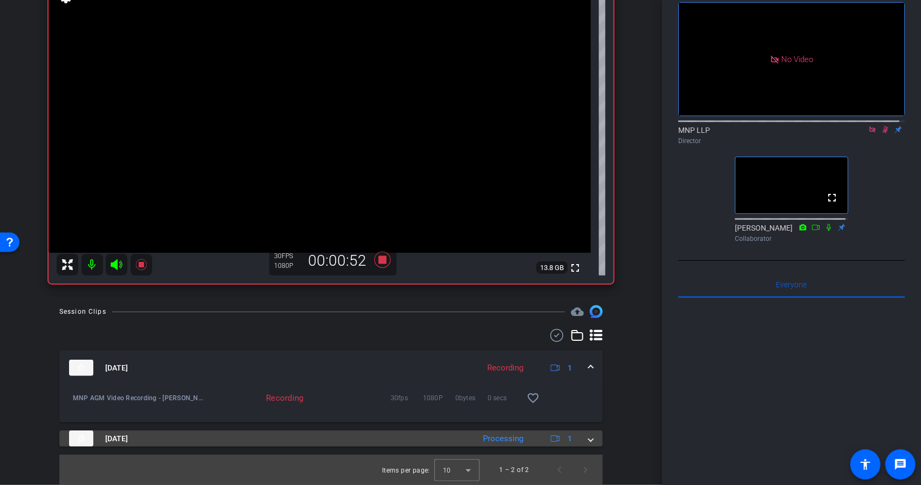
click at [591, 441] on mat-expansion-panel-header "Sep 24, 2025 Processing 1" at bounding box center [330, 438] width 543 height 16
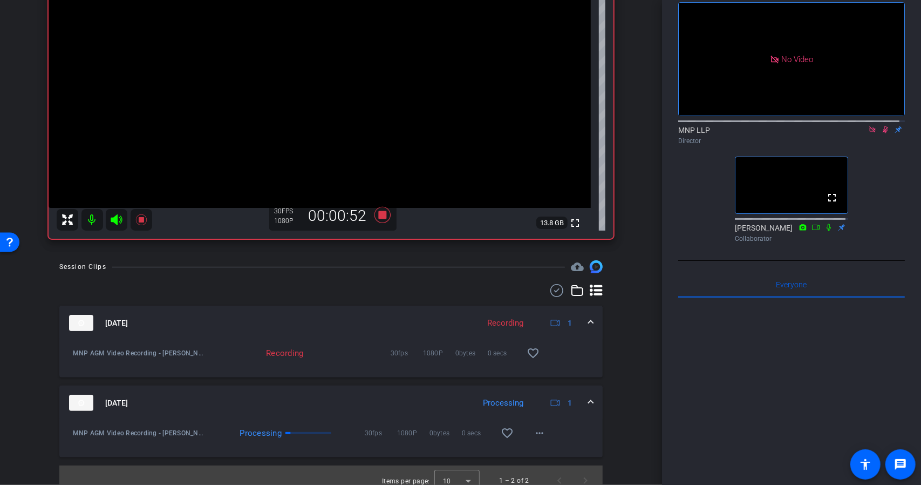
scroll to position [158, 0]
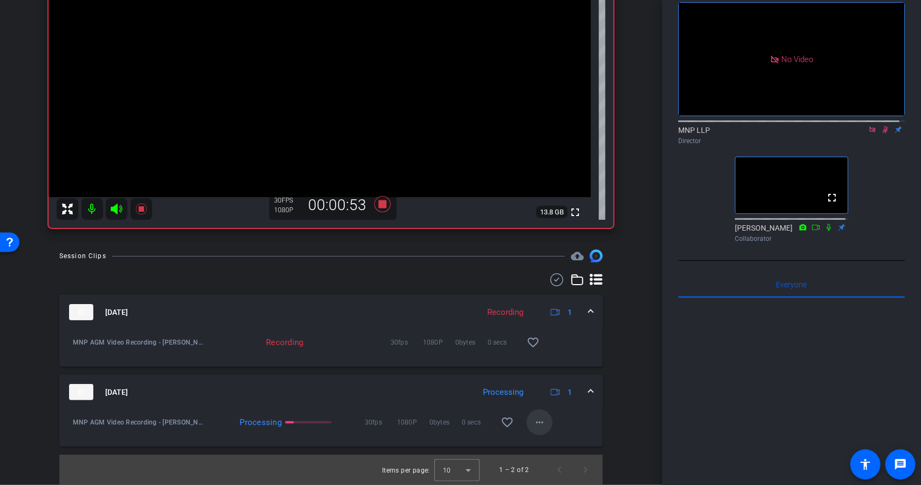
click at [533, 424] on mat-icon "more_horiz" at bounding box center [539, 422] width 13 height 13
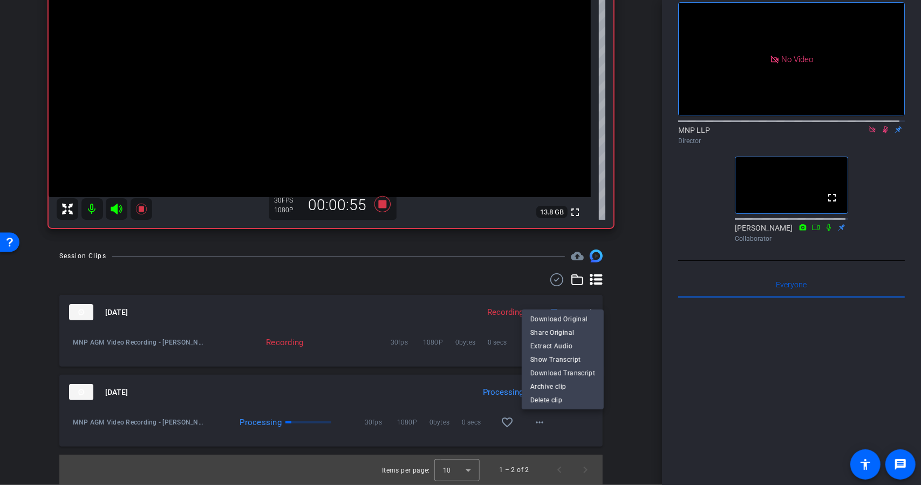
click at [615, 424] on div at bounding box center [460, 242] width 921 height 485
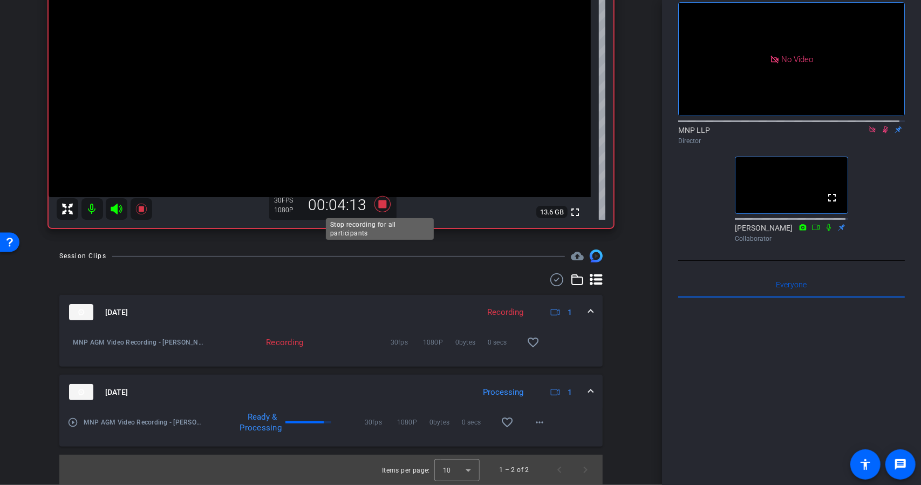
click at [382, 207] on icon at bounding box center [382, 204] width 16 height 16
click at [869, 133] on icon at bounding box center [872, 130] width 9 height 8
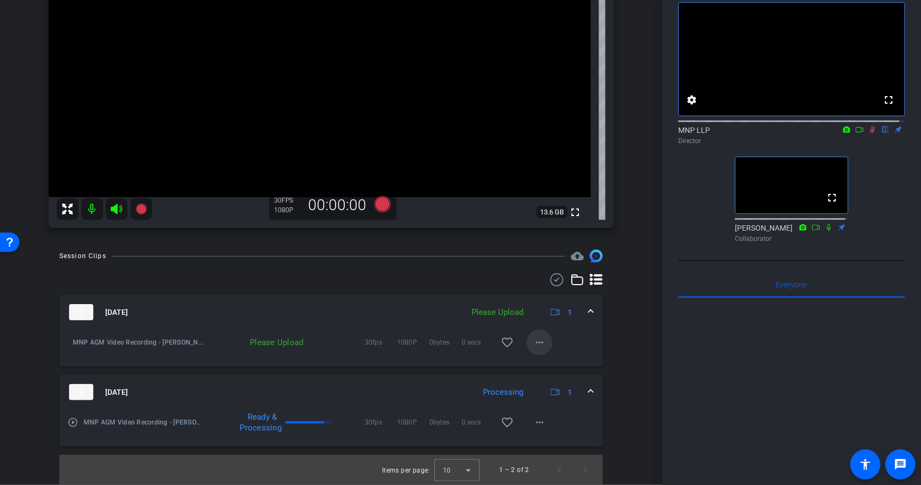
click at [536, 338] on mat-icon "more_horiz" at bounding box center [539, 342] width 13 height 13
click at [555, 366] on span "Upload" at bounding box center [551, 364] width 43 height 13
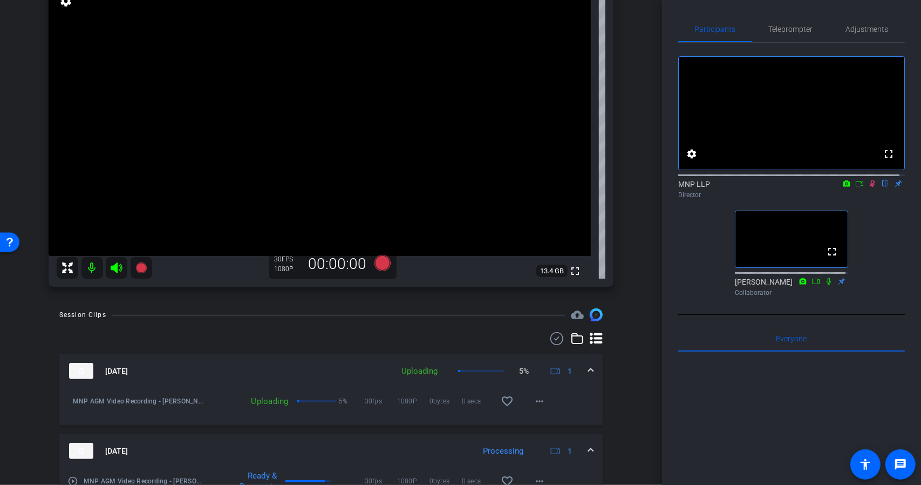
scroll to position [104, 0]
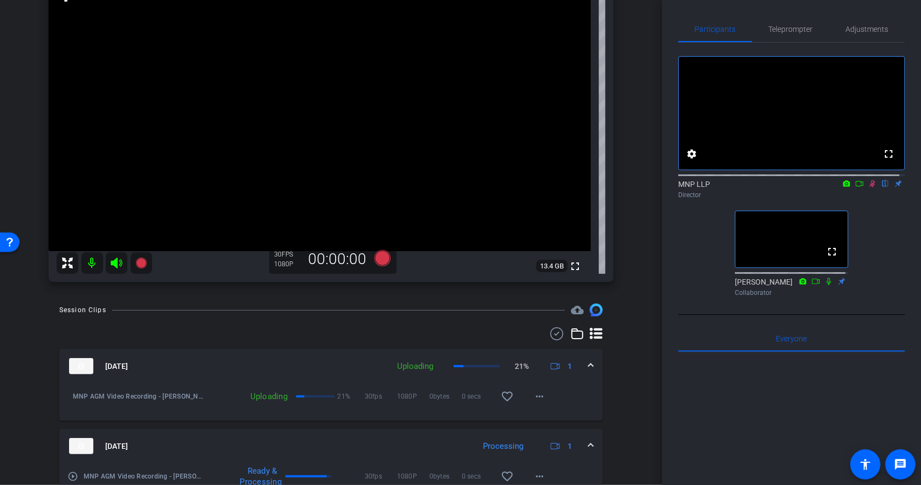
click at [868, 187] on icon at bounding box center [872, 184] width 9 height 8
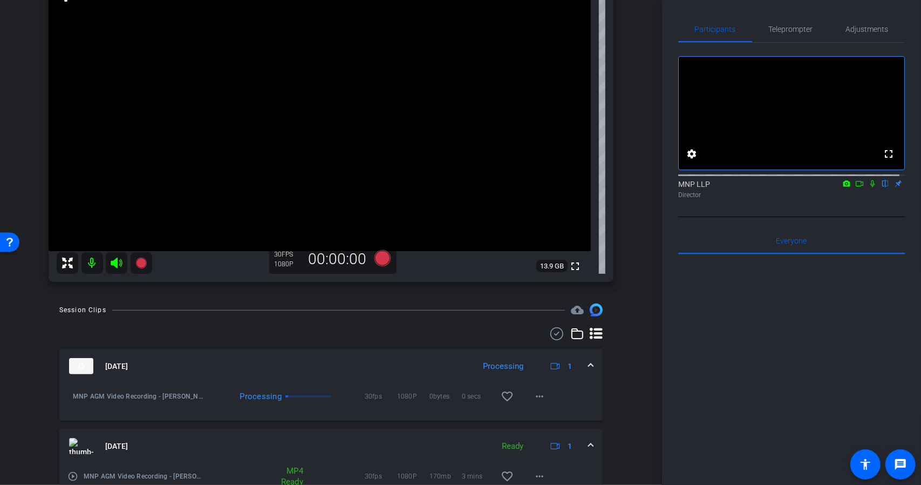
click at [870, 187] on icon at bounding box center [872, 183] width 4 height 7
click at [868, 187] on icon at bounding box center [872, 184] width 9 height 8
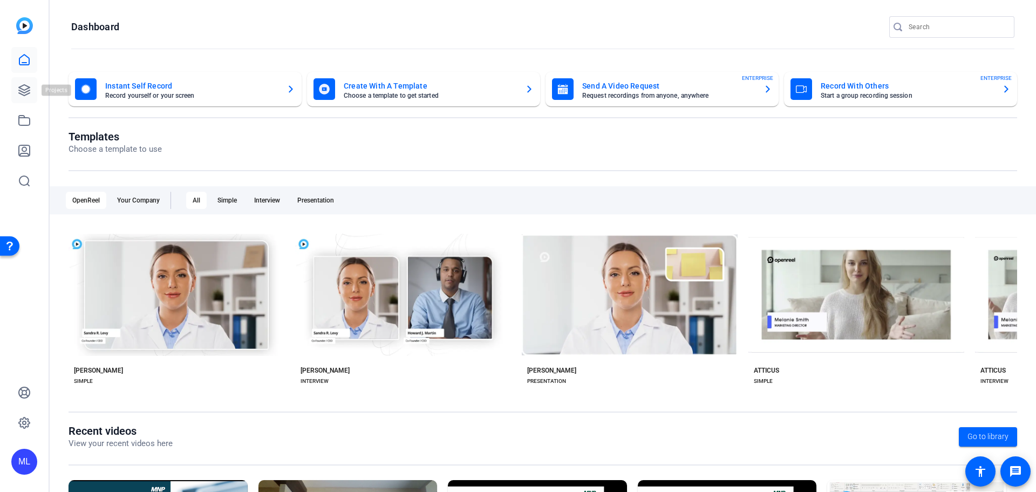
click at [12, 88] on link at bounding box center [24, 90] width 26 height 26
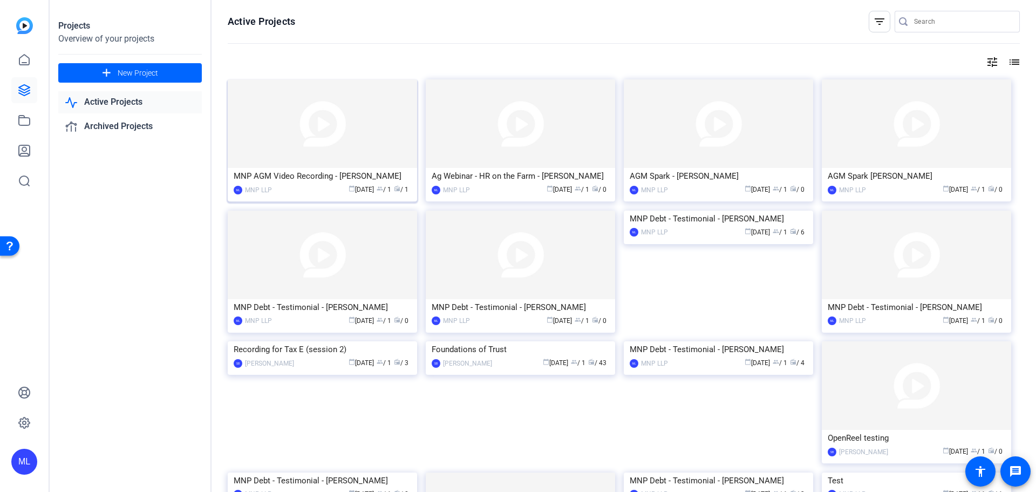
click at [292, 115] on img at bounding box center [322, 123] width 189 height 88
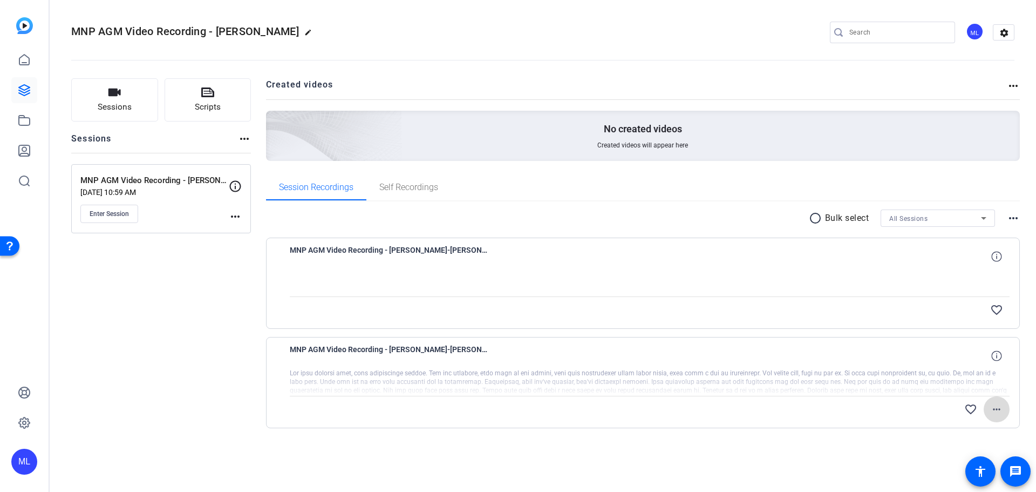
click at [1001, 414] on mat-icon "more_horiz" at bounding box center [996, 409] width 13 height 13
click at [919, 437] on div at bounding box center [518, 246] width 1036 height 492
click at [1005, 410] on span at bounding box center [997, 409] width 26 height 26
click at [960, 322] on span "Download Original" at bounding box center [968, 319] width 65 height 13
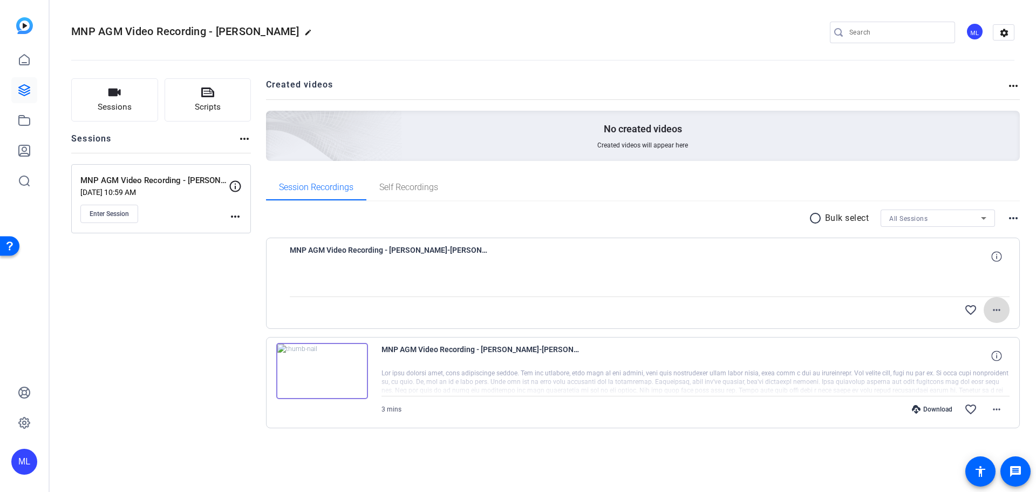
click at [992, 305] on mat-icon "more_horiz" at bounding box center [996, 309] width 13 height 13
click at [966, 335] on span "Download Original" at bounding box center [961, 332] width 79 height 13
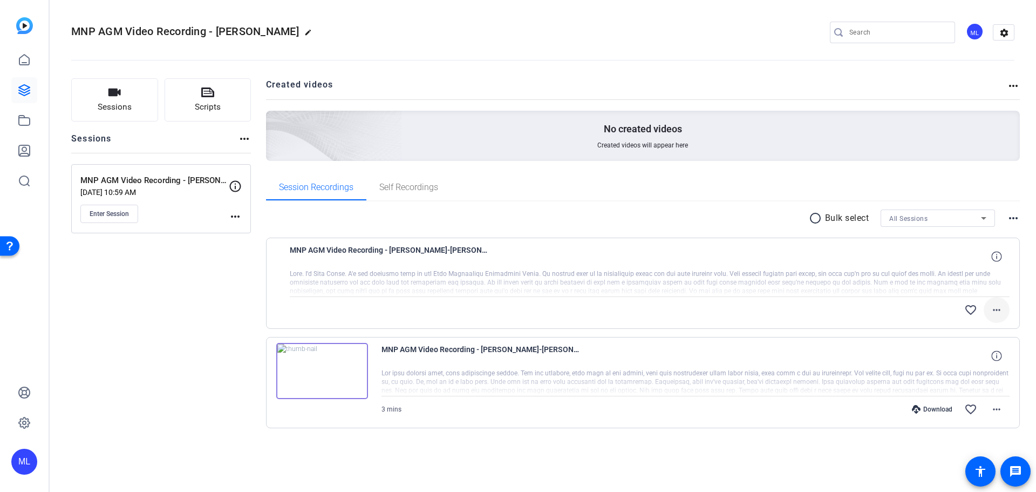
click at [1003, 306] on mat-icon "more_horiz" at bounding box center [996, 309] width 13 height 13
click at [992, 255] on icon at bounding box center [996, 256] width 10 height 10
click at [995, 355] on icon at bounding box center [996, 355] width 10 height 10
click at [1005, 312] on span at bounding box center [997, 310] width 26 height 26
click at [554, 316] on div at bounding box center [518, 246] width 1036 height 492
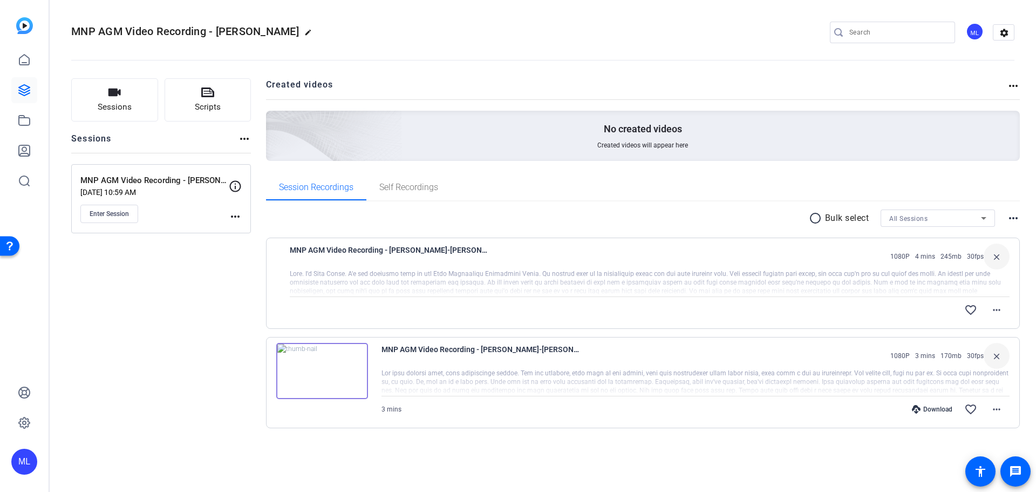
click at [433, 277] on div at bounding box center [650, 282] width 720 height 27
drag, startPoint x: 433, startPoint y: 276, endPoint x: 401, endPoint y: 265, distance: 33.8
click at [432, 275] on div at bounding box center [650, 282] width 720 height 27
click at [26, 33] on img at bounding box center [24, 25] width 17 height 17
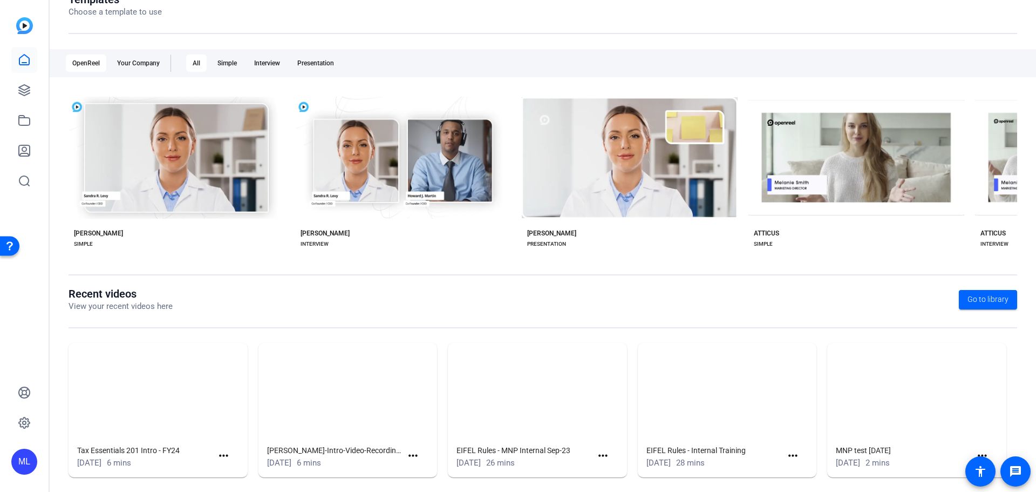
scroll to position [146, 0]
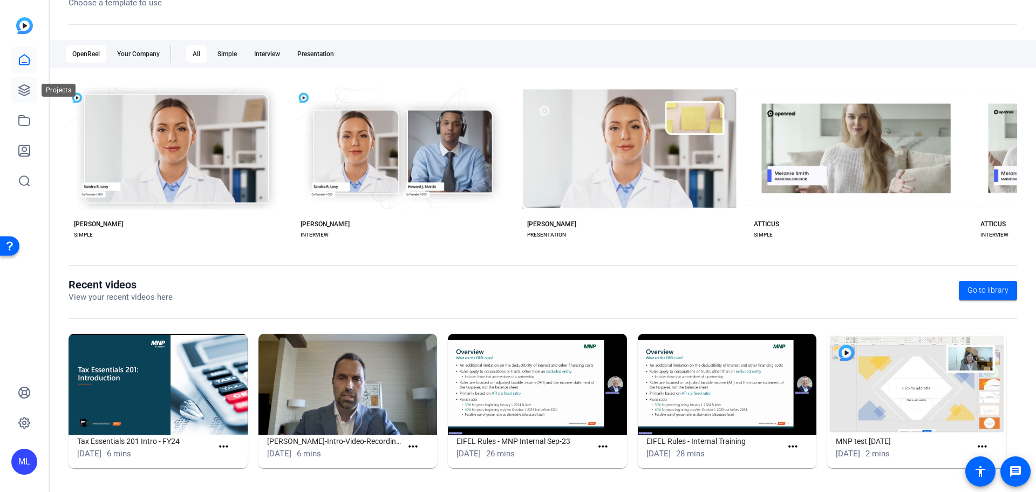
click at [28, 93] on icon at bounding box center [24, 90] width 11 height 11
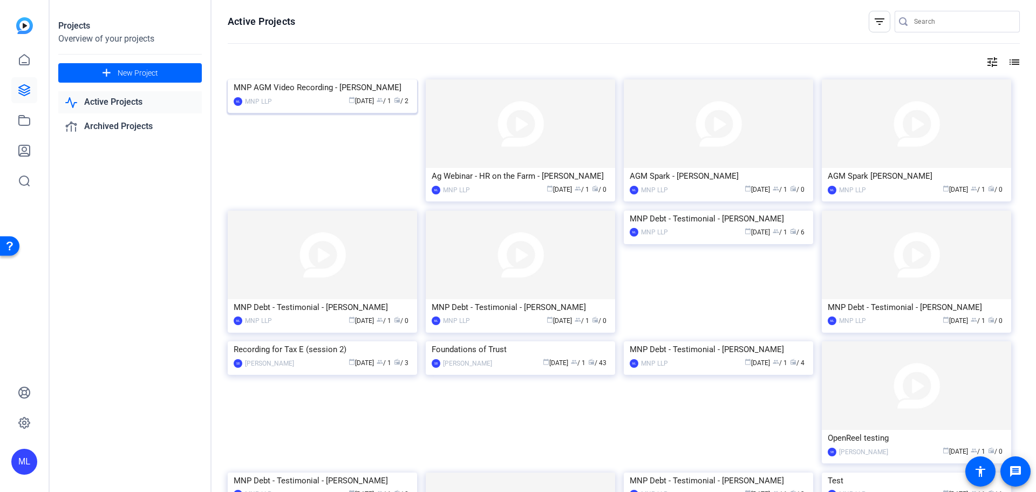
click at [316, 79] on img at bounding box center [322, 79] width 189 height 0
